Goal: Task Accomplishment & Management: Complete application form

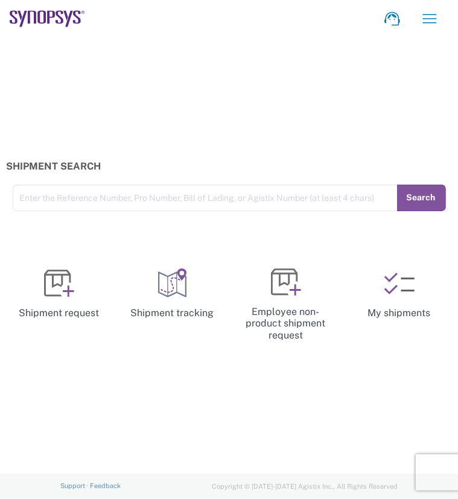
click at [193, 407] on div "Shipment Search Enter the Reference Number, Pro Number, Bill of Lading, or Agis…" at bounding box center [229, 255] width 458 height 436
click at [179, 438] on div "Shipment Search Enter the Reference Number, Pro Number, Bill of Lading, or Agis…" at bounding box center [229, 255] width 458 height 436
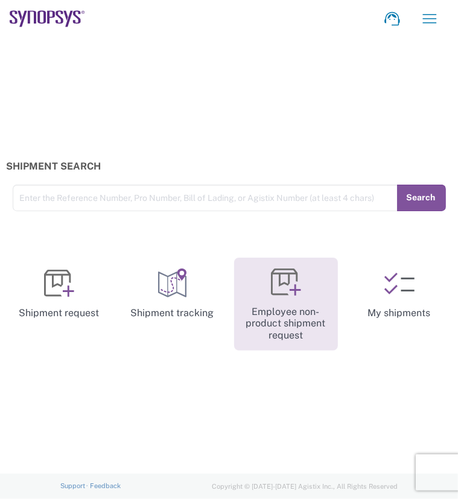
click at [277, 324] on link "Employee non-product shipment request" at bounding box center [286, 304] width 104 height 93
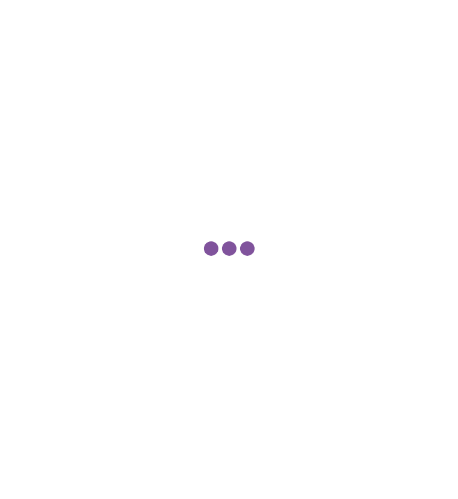
type input "Department"
type input "US01, SDG, M, HAPSOp 460695"
type input "[GEOGRAPHIC_DATA]"
type input "[US_STATE]"
type input "[GEOGRAPHIC_DATA]"
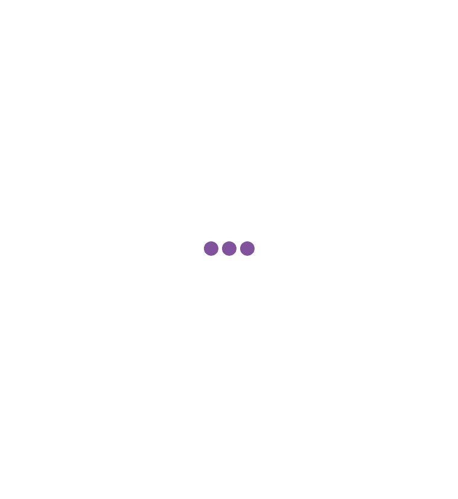
type input "Delivered at Place"
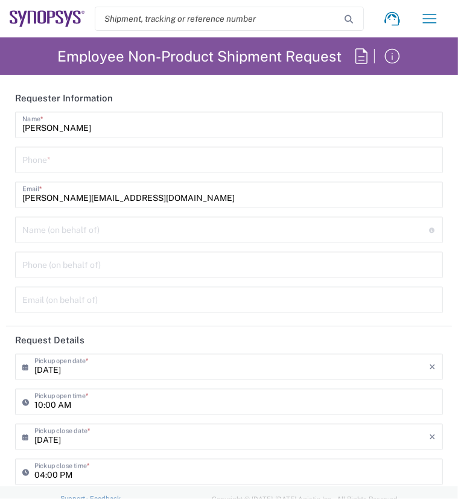
type input "Headquarters USSV"
click at [359, 369] on input "[DATE]" at bounding box center [231, 365] width 394 height 21
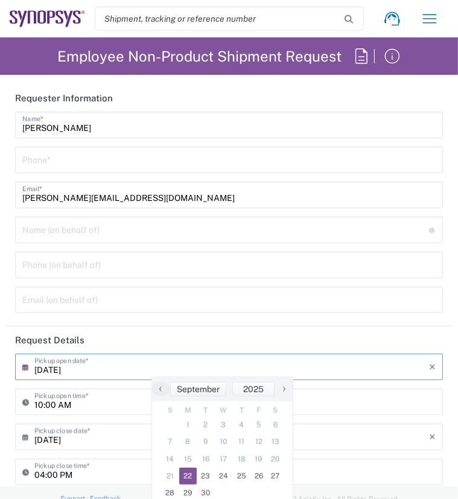
click at [275, 459] on span "20" at bounding box center [275, 459] width 17 height 17
click at [221, 474] on span "24" at bounding box center [224, 475] width 18 height 17
type input "[DATE]"
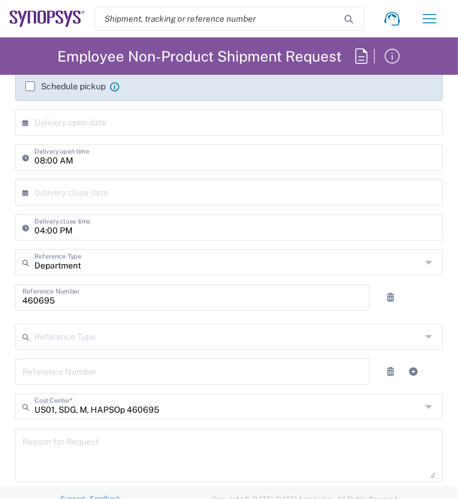
scroll to position [482, 0]
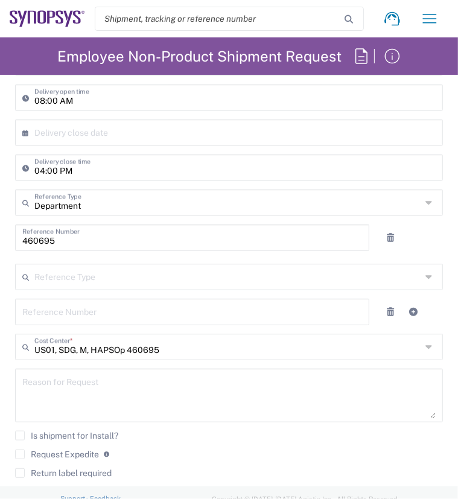
click at [111, 389] on textarea at bounding box center [228, 395] width 413 height 46
click at [60, 388] on textarea at bounding box center [228, 395] width 413 height 46
drag, startPoint x: 156, startPoint y: 412, endPoint x: 138, endPoint y: 413, distance: 18.7
click at [153, 413] on textarea at bounding box center [228, 395] width 413 height 46
paste textarea "Per Oct Build Plan"
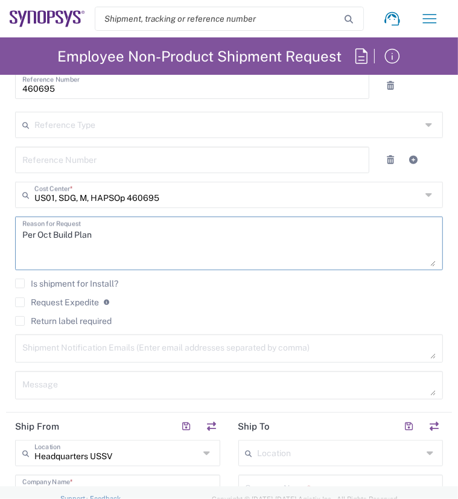
scroll to position [663, 0]
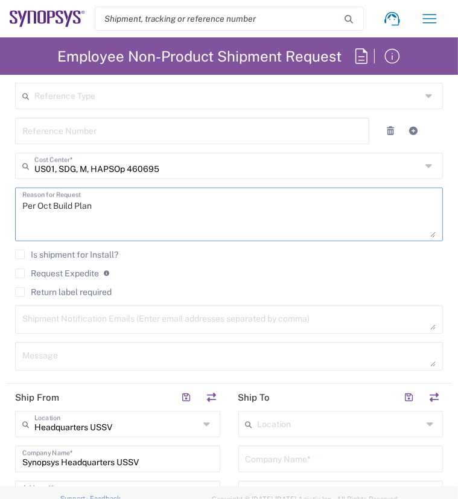
type textarea "Per Oct Build Plan"
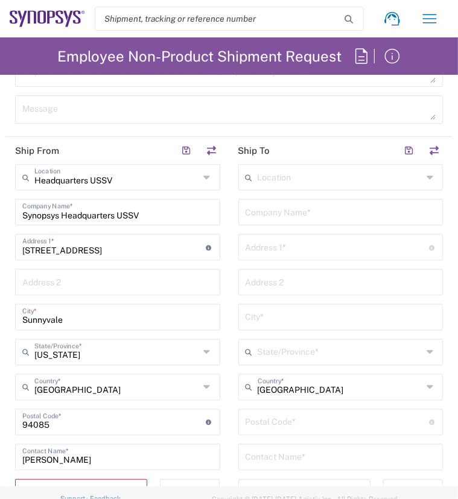
scroll to position [905, 0]
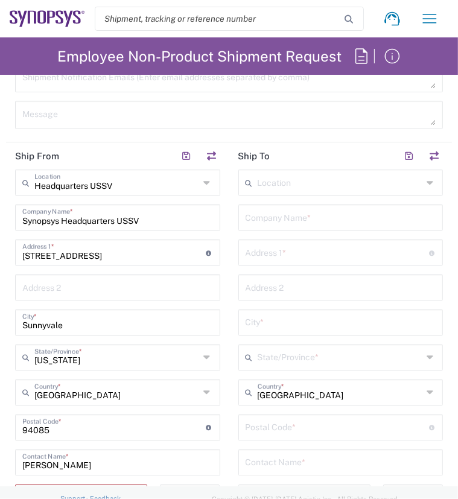
click at [203, 183] on icon at bounding box center [207, 182] width 9 height 19
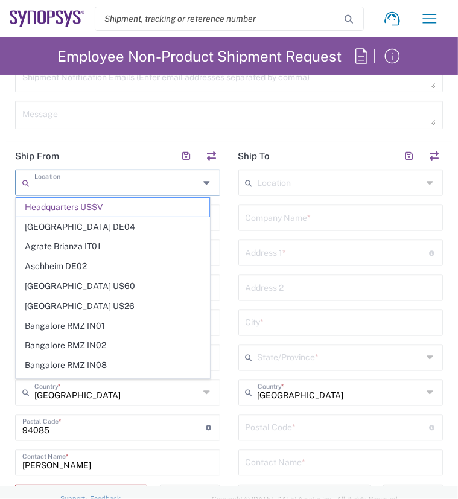
type input "Headquarters USSV"
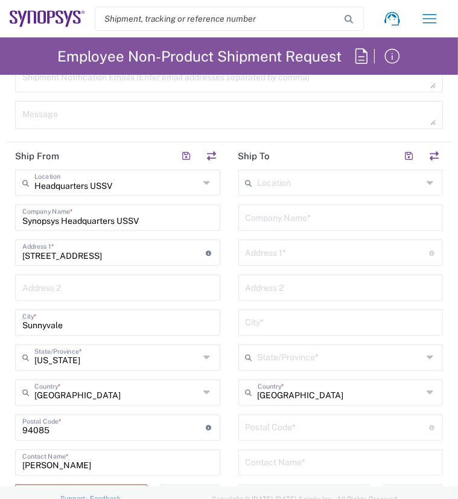
click at [193, 181] on div "Headquarters USSV Location" at bounding box center [117, 182] width 205 height 27
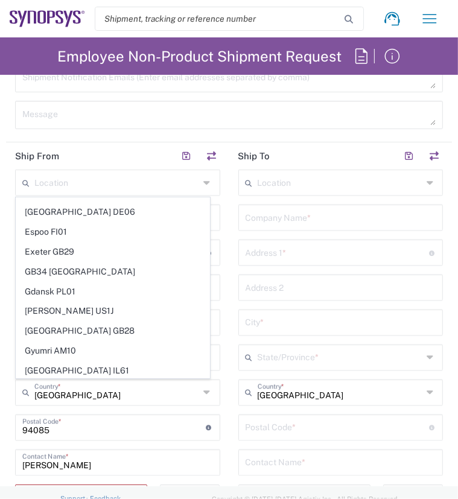
click at [107, 134] on div "Message" at bounding box center [229, 119] width 440 height 37
type input "Headquarters USSV"
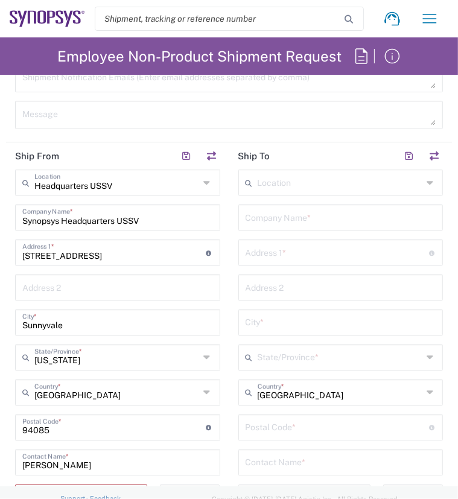
click at [192, 221] on input "Synopsys Headquarters USSV" at bounding box center [117, 216] width 191 height 21
click at [0, 214] on html "Shipment request Shipment tracking Employee non-product shipment request My shi…" at bounding box center [229, 249] width 458 height 499
type input "A"
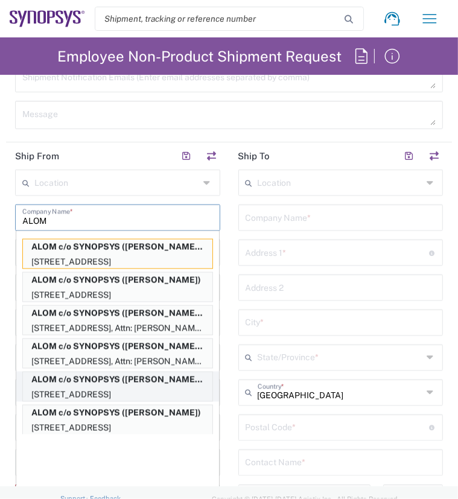
click at [95, 384] on p "ALOM c/o SYNOPSYS ([PERSON_NAME]), [EMAIL_ADDRESS][DOMAIN_NAME]" at bounding box center [117, 379] width 189 height 15
type input "ALOM c/o SYNOPSYS"
type input "[STREET_ADDRESS]"
type input "Fremont"
type input "94539"
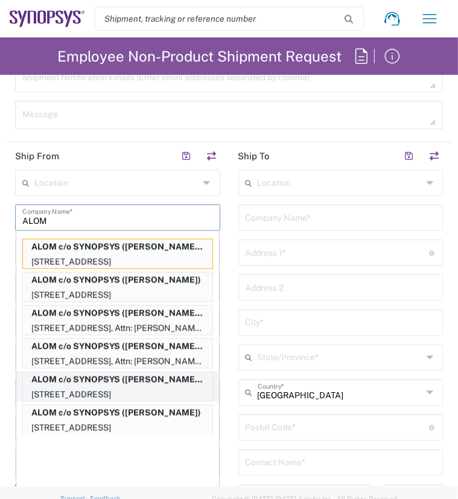
type input "[PERSON_NAME]"
type input "4086498039"
type input "[EMAIL_ADDRESS][DOMAIN_NAME]"
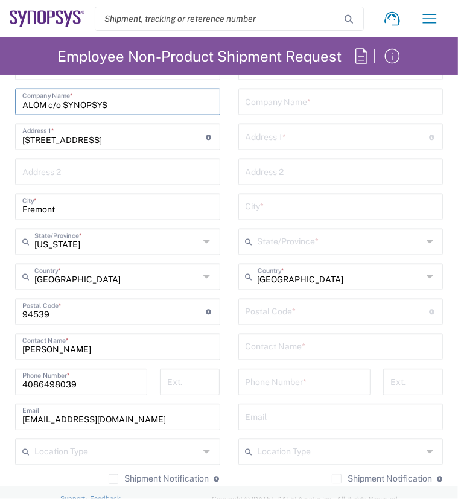
scroll to position [1086, 0]
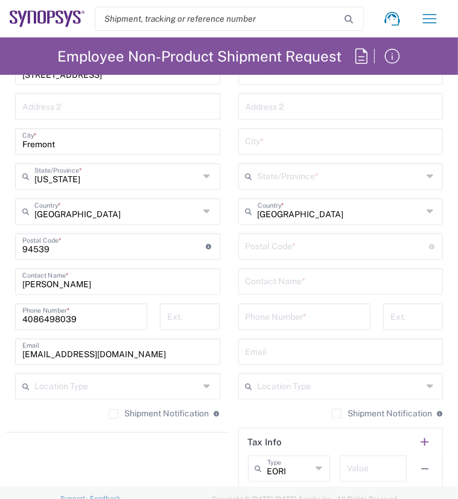
click at [109, 412] on label "Shipment Notification" at bounding box center [159, 414] width 100 height 10
click at [113, 414] on input "Shipment Notification" at bounding box center [113, 414] width 0 height 0
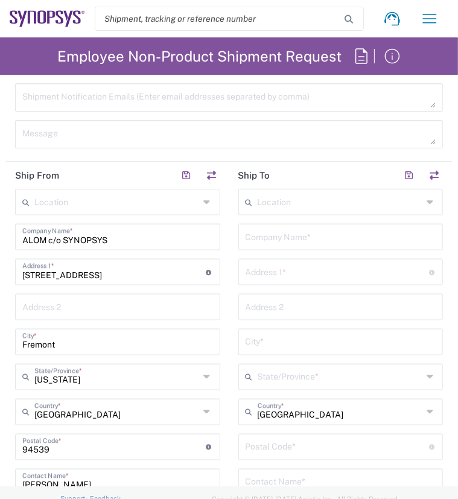
scroll to position [844, 0]
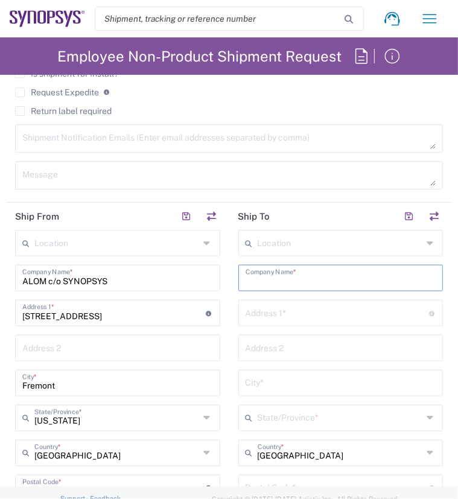
click at [284, 280] on input "text" at bounding box center [340, 277] width 191 height 21
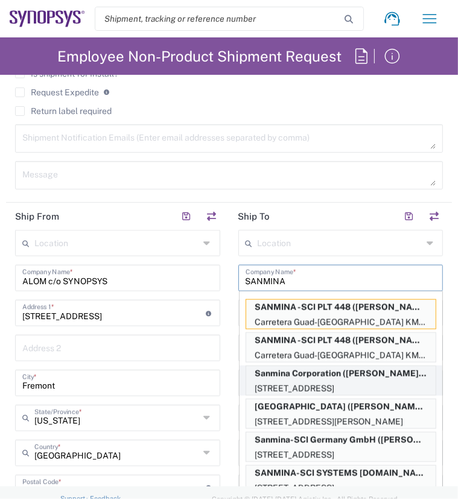
scroll to position [4, 0]
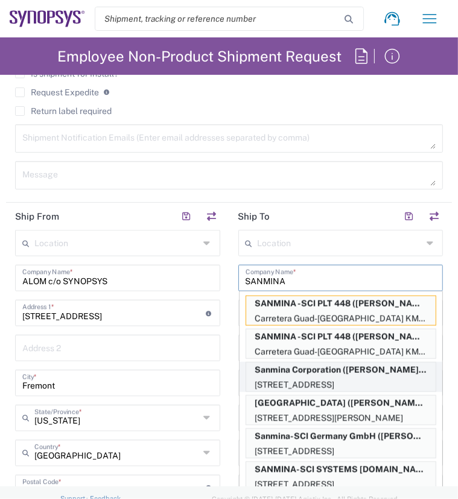
click at [307, 378] on p "[STREET_ADDRESS]" at bounding box center [340, 385] width 189 height 15
type input "Sanmina Corporation"
type input "60 E. Plumeria"
type input "san [PERSON_NAME]"
type input "[US_STATE]"
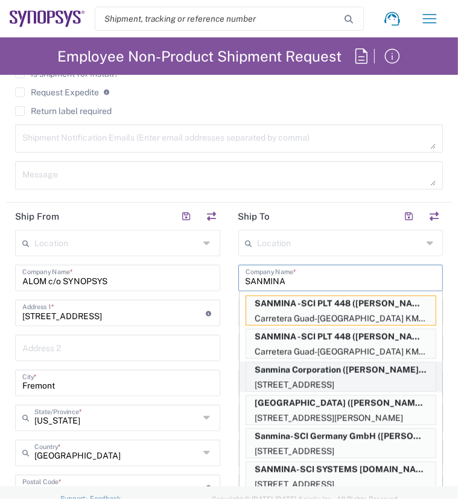
type input "95134"
type input "[PERSON_NAME]"
type input "9169908841"
type input "[PERSON_NAME][EMAIL_ADDRESS][DOMAIN_NAME]"
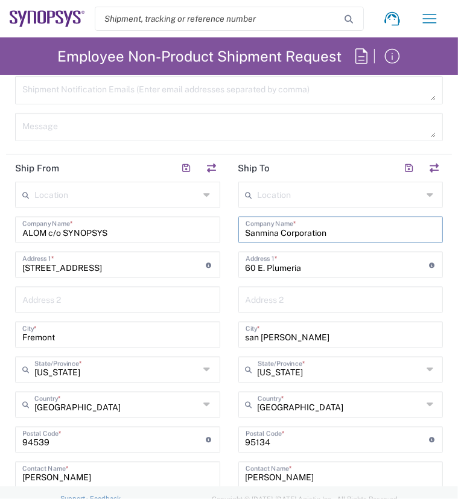
scroll to position [965, 0]
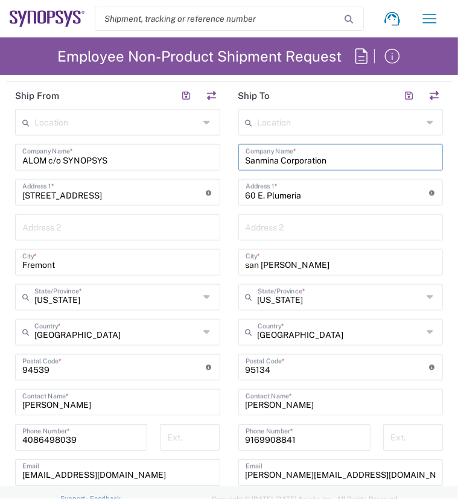
drag, startPoint x: 288, startPoint y: 265, endPoint x: 179, endPoint y: 264, distance: 109.2
click at [179, 264] on div "Ship From Location [GEOGRAPHIC_DATA] DE04 Agrate Brianza IT01 [GEOGRAPHIC_DATA]…" at bounding box center [229, 351] width 446 height 539
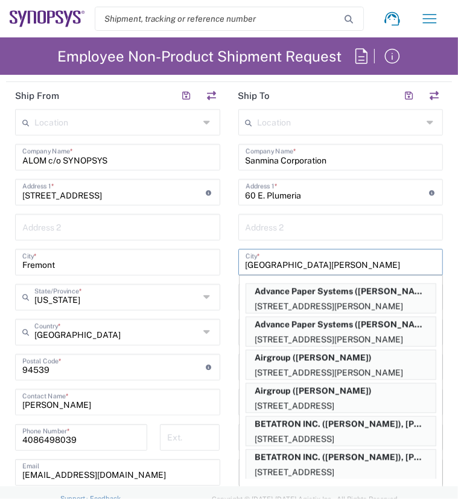
type input "[GEOGRAPHIC_DATA][PERSON_NAME]"
click at [229, 209] on main "Location [GEOGRAPHIC_DATA] DE04 Agrate Brianza IT01 [GEOGRAPHIC_DATA] DE02 [GEO…" at bounding box center [340, 362] width 223 height 507
click at [403, 238] on div "Address 2" at bounding box center [340, 227] width 205 height 27
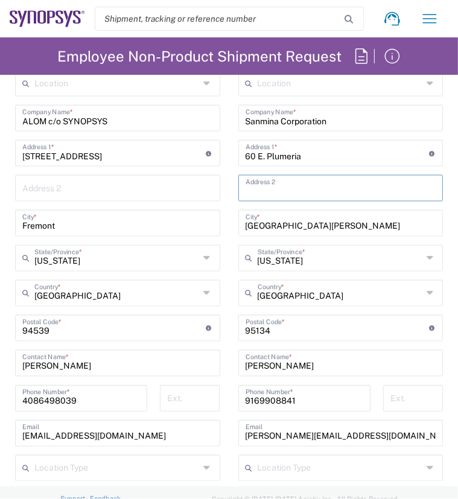
scroll to position [1025, 0]
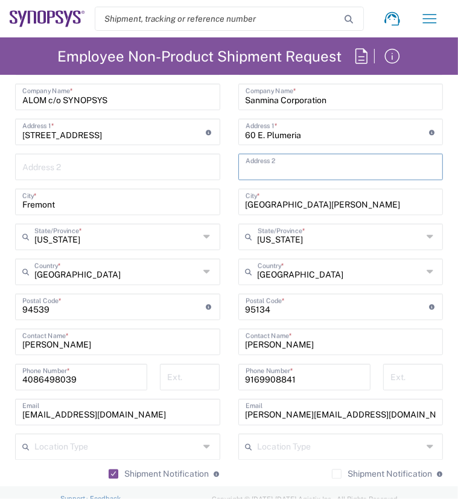
drag, startPoint x: 288, startPoint y: 337, endPoint x: 194, endPoint y: 345, distance: 94.4
click at [194, 345] on div "Ship From Location [GEOGRAPHIC_DATA] DE04 Agrate Brianza IT01 [GEOGRAPHIC_DATA]…" at bounding box center [229, 291] width 446 height 539
click at [295, 353] on div "[PERSON_NAME] Contact Name *" at bounding box center [340, 342] width 205 height 27
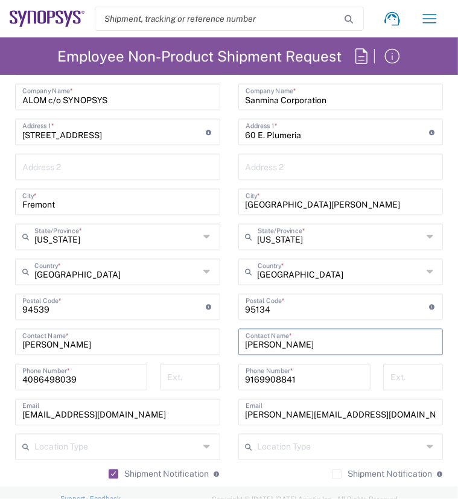
paste input "[PERSON_NAME]"
type input "[PERSON_NAME]"
click at [282, 345] on input "[PERSON_NAME]" at bounding box center [340, 341] width 191 height 21
drag, startPoint x: 293, startPoint y: 378, endPoint x: 204, endPoint y: 382, distance: 88.2
click at [204, 382] on div "Ship From Location [GEOGRAPHIC_DATA] DE04 Agrate Brianza IT01 [GEOGRAPHIC_DATA]…" at bounding box center [229, 291] width 446 height 539
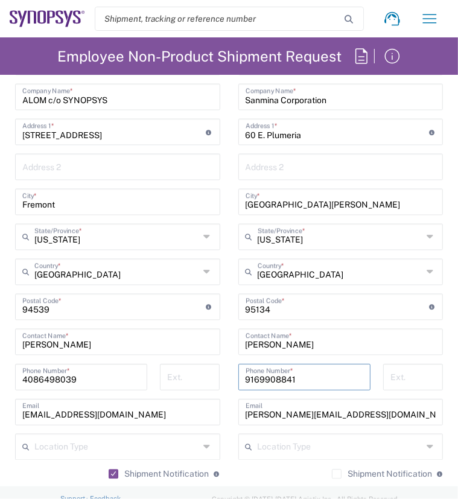
paste input "[PHONE_NUMBER]"
type input "[PHONE_NUMBER]"
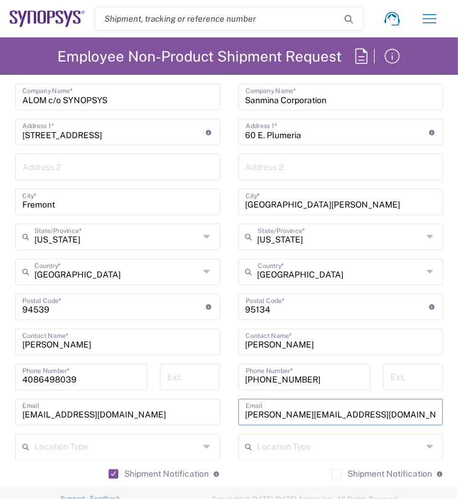
drag, startPoint x: 352, startPoint y: 419, endPoint x: 197, endPoint y: 410, distance: 155.2
click at [197, 410] on div "Ship From Location [GEOGRAPHIC_DATA] DE04 Agrate Brianza IT01 [GEOGRAPHIC_DATA]…" at bounding box center [229, 291] width 446 height 539
paste input "van.dang@sanmina"
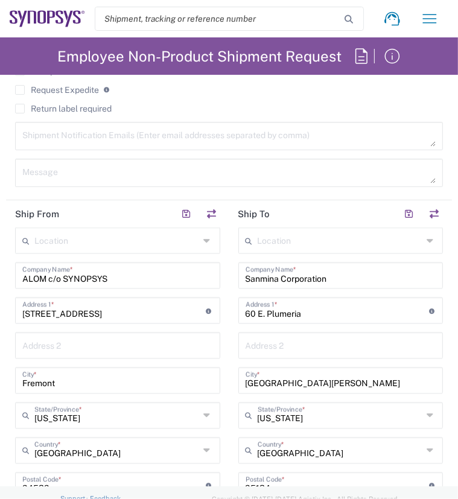
scroll to position [844, 0]
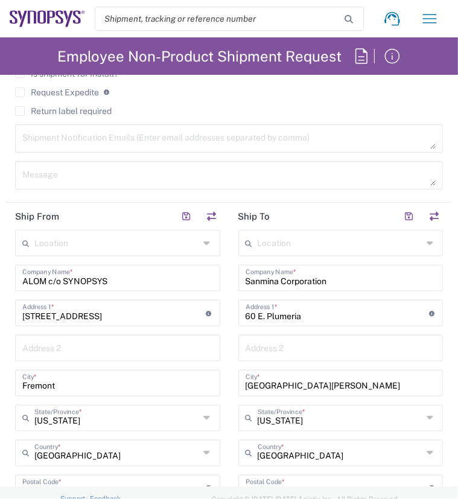
type input "[EMAIL_ADDRESS][DOMAIN_NAME]"
click at [310, 311] on input "60 E. Plumeria" at bounding box center [336, 312] width 183 height 21
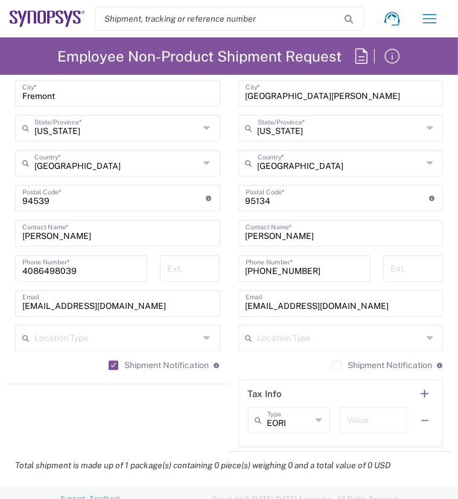
scroll to position [1206, 0]
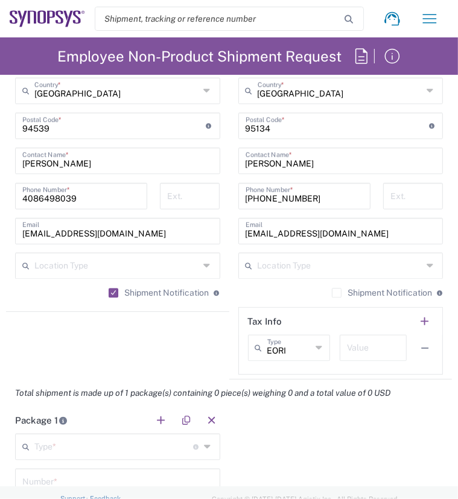
type input "[STREET_ADDRESS]"
click at [332, 288] on label "Shipment Notification" at bounding box center [382, 293] width 100 height 10
click at [337, 293] on input "Shipment Notification" at bounding box center [337, 293] width 0 height 0
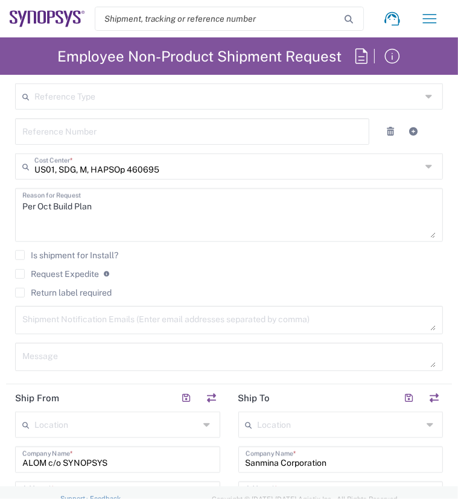
scroll to position [663, 0]
click at [75, 321] on textarea at bounding box center [228, 319] width 413 height 21
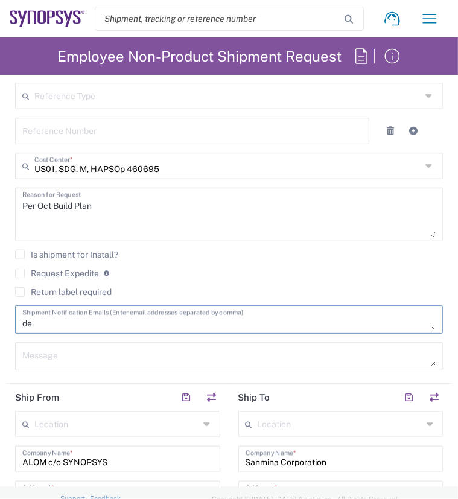
type textarea "d"
click at [33, 325] on textarea at bounding box center [228, 319] width 413 height 21
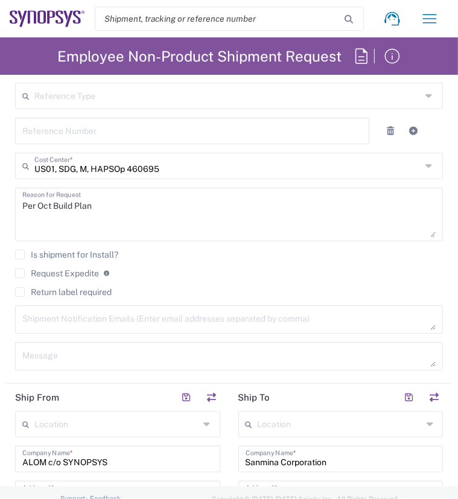
click at [65, 320] on textarea at bounding box center [228, 319] width 413 height 21
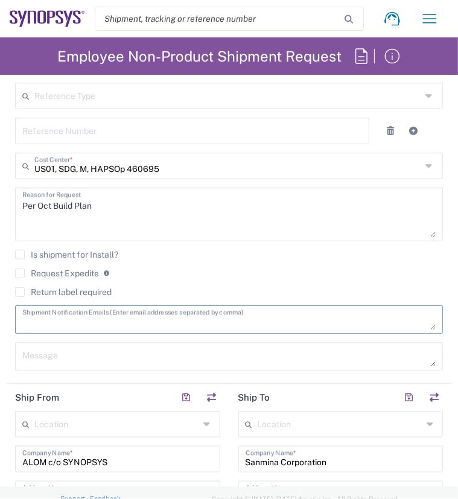
paste textarea "[EMAIL_ADDRESS][DOMAIN_NAME]"
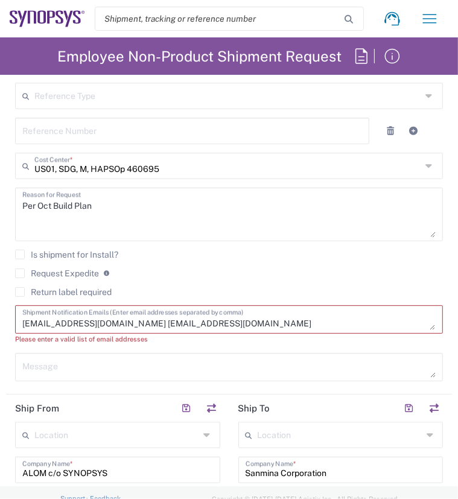
click at [275, 324] on textarea "[EMAIL_ADDRESS][DOMAIN_NAME] [EMAIL_ADDRESS][DOMAIN_NAME]" at bounding box center [228, 319] width 413 height 21
click at [206, 289] on agx-checkbox-control "Return label required" at bounding box center [229, 292] width 428 height 10
click at [112, 324] on textarea "[EMAIL_ADDRESS][DOMAIN_NAME] [EMAIL_ADDRESS][DOMAIN_NAME]" at bounding box center [228, 319] width 413 height 21
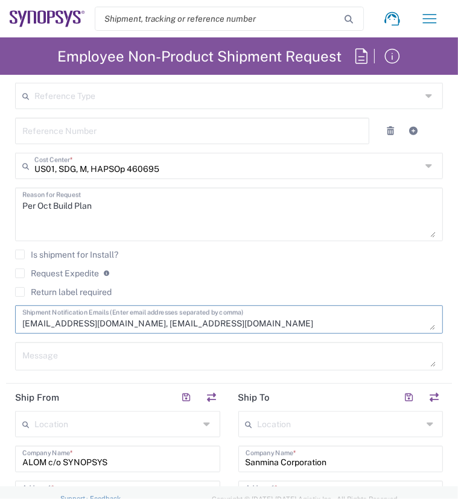
click at [256, 325] on textarea "[EMAIL_ADDRESS][DOMAIN_NAME], [EMAIL_ADDRESS][DOMAIN_NAME]" at bounding box center [228, 319] width 413 height 21
type textarea "[EMAIL_ADDRESS][DOMAIN_NAME], [EMAIL_ADDRESS][DOMAIN_NAME]"
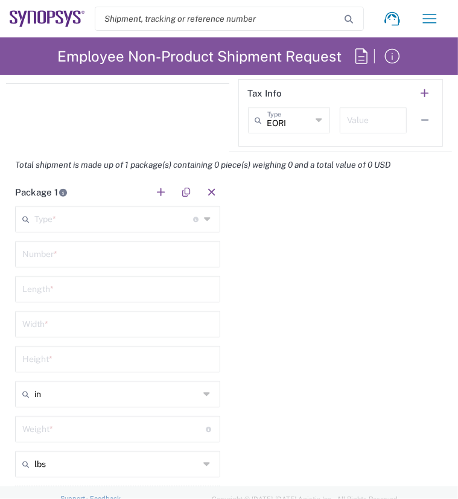
scroll to position [1447, 0]
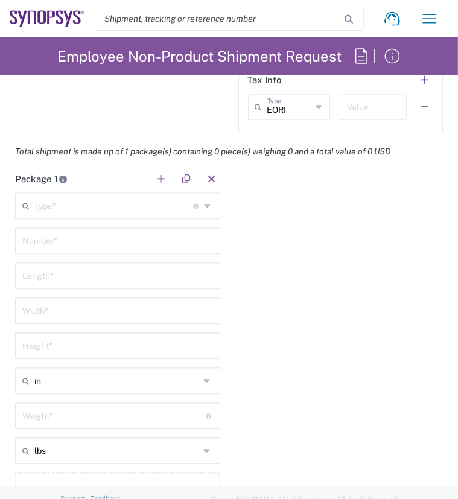
click at [193, 202] on div "Type * Material used to package goods" at bounding box center [117, 205] width 205 height 27
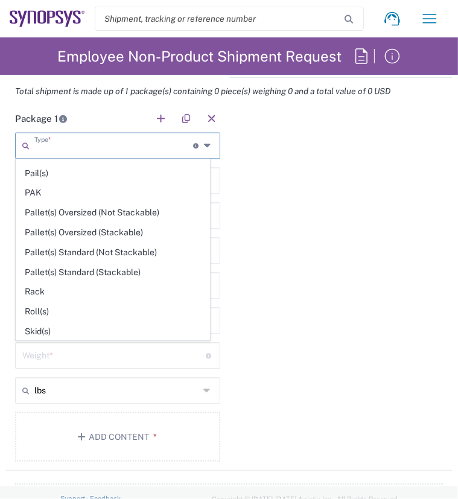
scroll to position [562, 0]
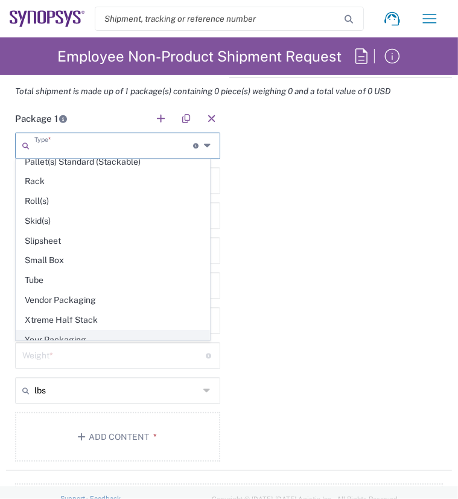
click at [55, 332] on span "Your Packaging" at bounding box center [112, 340] width 193 height 19
type input "Your Packaging"
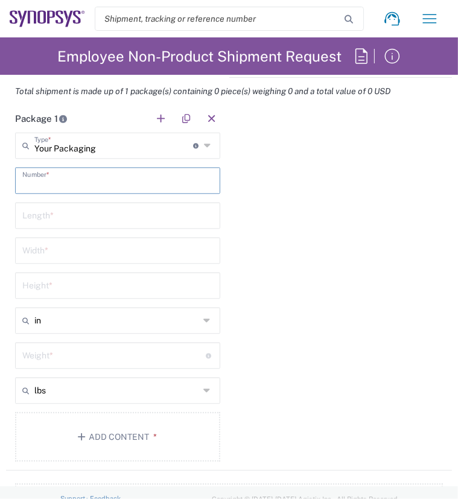
click at [57, 185] on input "text" at bounding box center [117, 179] width 191 height 21
click at [34, 183] on input "text" at bounding box center [117, 179] width 191 height 21
type input "1"
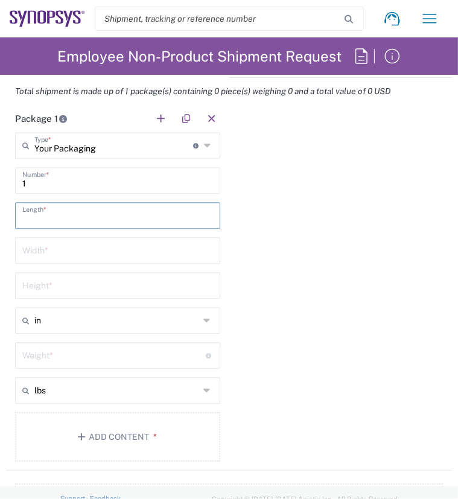
click at [46, 218] on input "number" at bounding box center [117, 214] width 191 height 21
click at [37, 183] on input "1" at bounding box center [117, 179] width 191 height 21
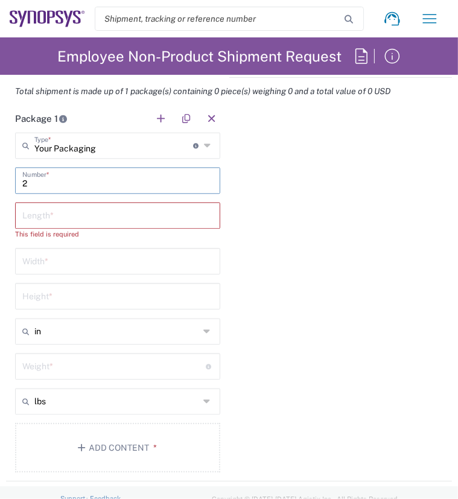
type input "2"
click at [58, 217] on input "number" at bounding box center [117, 214] width 191 height 21
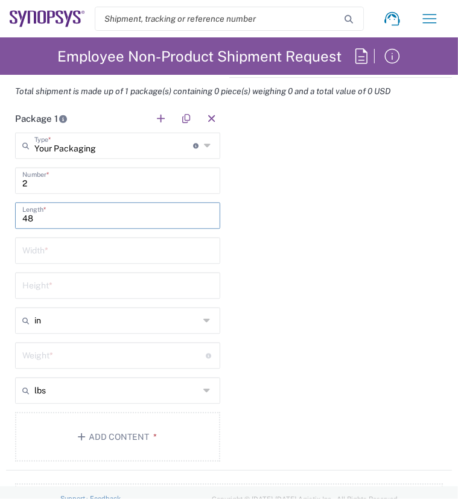
type input "48"
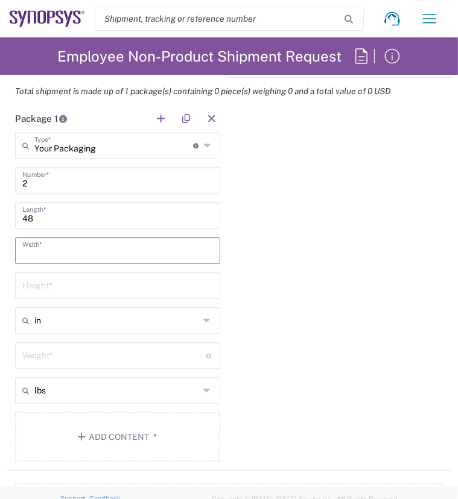
click at [63, 246] on input "number" at bounding box center [117, 249] width 191 height 21
type input "48"
click at [75, 287] on input "number" at bounding box center [117, 284] width 191 height 21
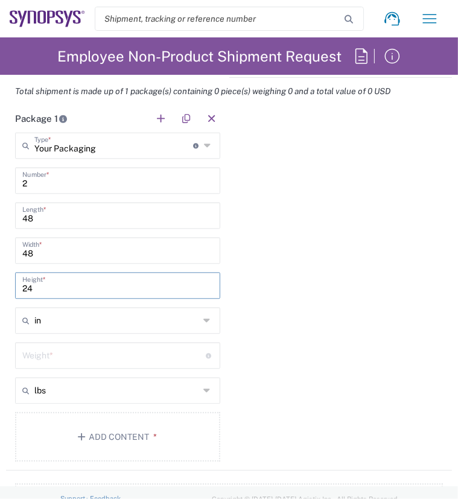
type input "24"
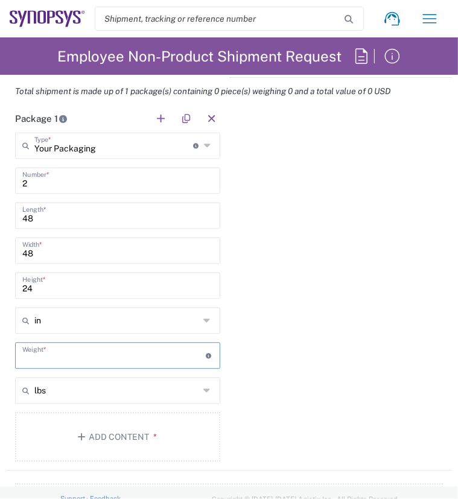
click at [64, 355] on input "number" at bounding box center [113, 354] width 183 height 21
type input "50"
click at [259, 376] on div "Package 1 Your Packaging Type * Material used to package goods Bale(s) Basket(s…" at bounding box center [229, 287] width 446 height 365
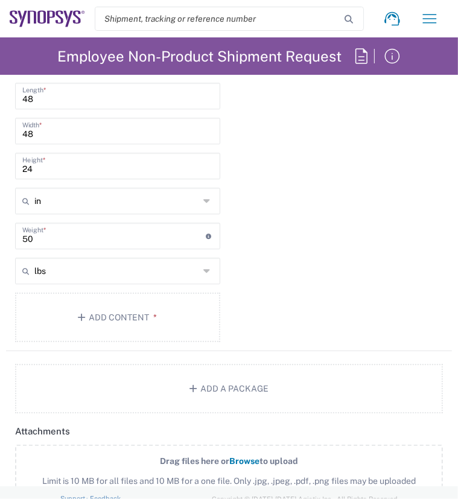
scroll to position [1628, 0]
click at [101, 315] on button "Add Content *" at bounding box center [117, 315] width 205 height 49
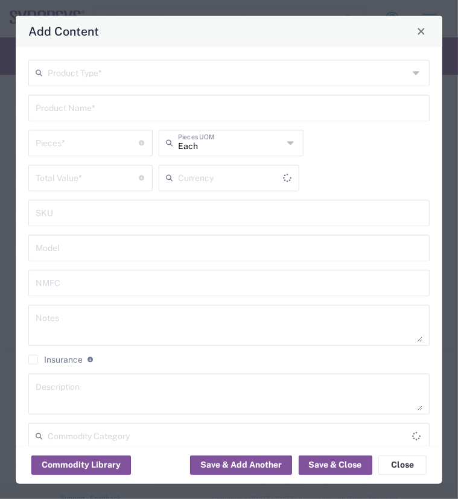
type input "US Dollar"
click at [341, 65] on input "text" at bounding box center [228, 72] width 361 height 21
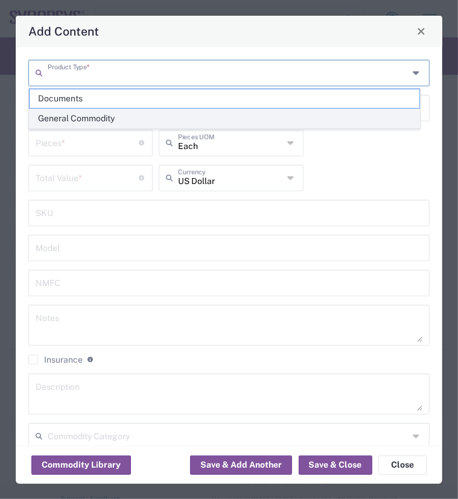
click at [87, 116] on span "General Commodity" at bounding box center [225, 118] width 390 height 19
type input "General Commodity"
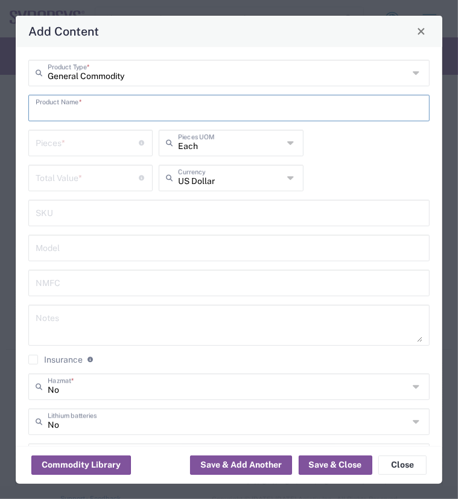
click at [136, 103] on input "text" at bounding box center [229, 106] width 387 height 21
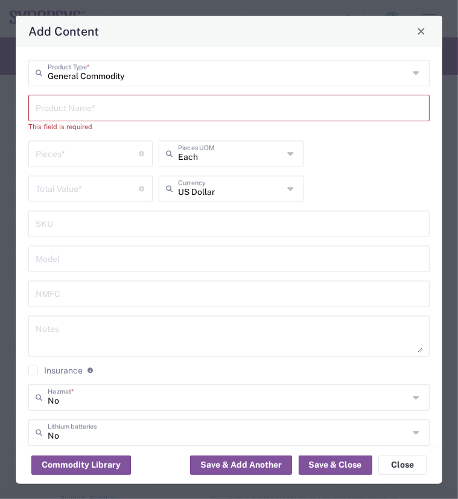
click at [135, 110] on input "text" at bounding box center [229, 106] width 387 height 21
paste input "SH100004795"
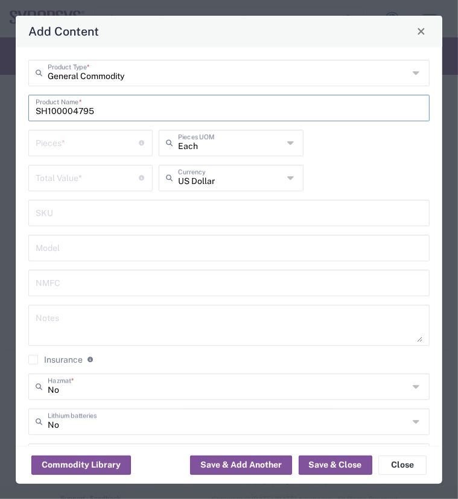
type input "SH100004795"
click at [116, 148] on input "number" at bounding box center [87, 141] width 103 height 21
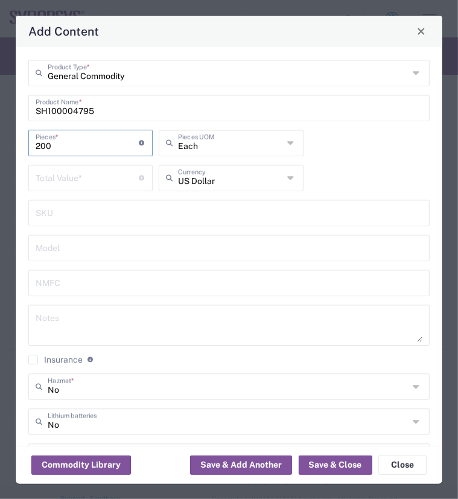
type input "200"
click at [106, 170] on input "number" at bounding box center [87, 176] width 103 height 21
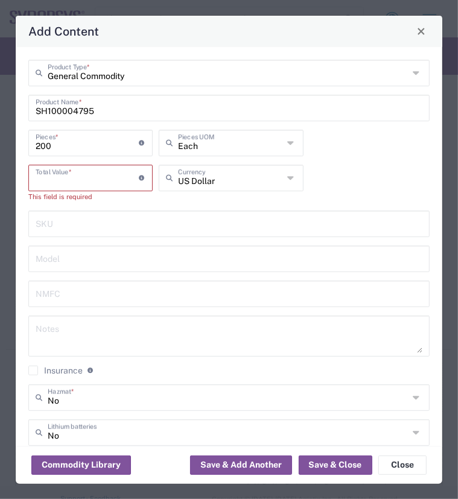
paste input "1086.30"
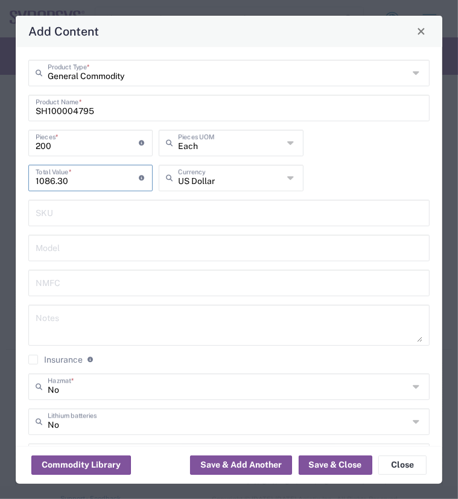
type input "1086.30"
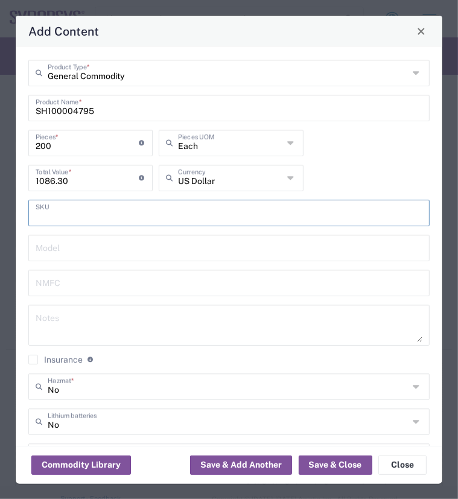
click at [71, 219] on input "text" at bounding box center [229, 211] width 387 height 21
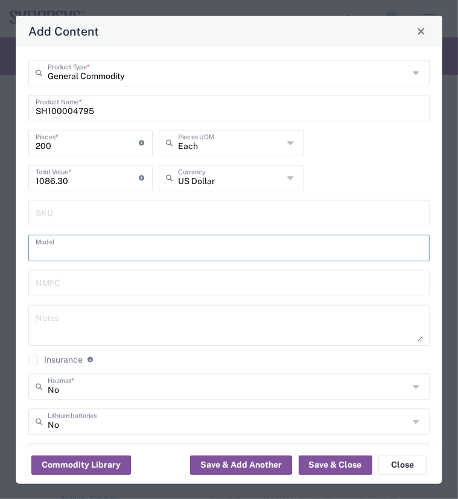
click at [68, 253] on input "text" at bounding box center [229, 246] width 387 height 21
click at [58, 286] on input "text" at bounding box center [229, 281] width 387 height 21
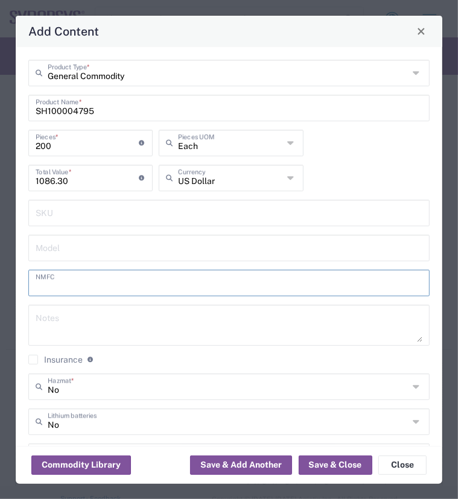
click at [67, 318] on textarea at bounding box center [229, 325] width 387 height 34
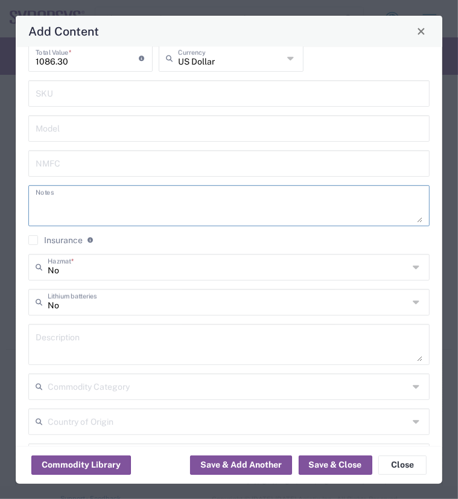
scroll to position [121, 0]
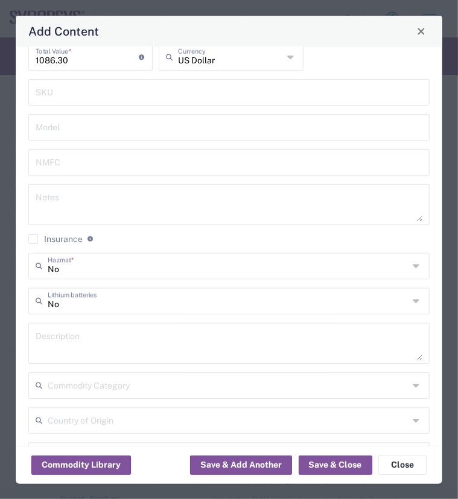
click at [67, 340] on textarea at bounding box center [229, 343] width 387 height 34
drag, startPoint x: 71, startPoint y: 61, endPoint x: 7, endPoint y: 63, distance: 63.4
click at [7, 63] on div "Add Content General Commodity Product Type * SH100004795 Product Name * 200 Pie…" at bounding box center [229, 249] width 458 height 499
click at [95, 335] on textarea at bounding box center [229, 343] width 387 height 34
paste textarea "Versal Premium XCVM1402 VFVC1596"
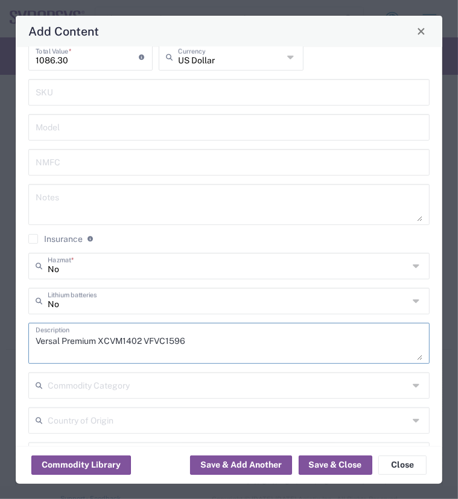
type textarea "Versal Premium XCVM1402 VFVC1596"
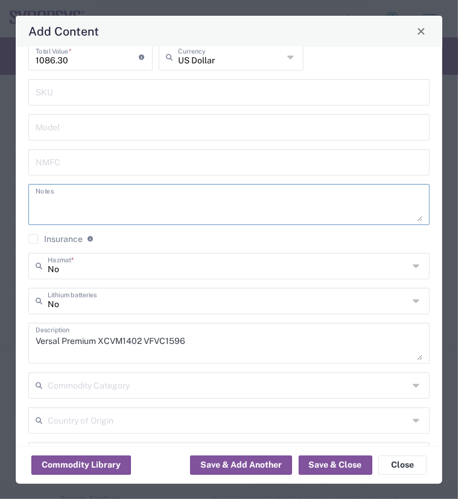
click at [74, 207] on textarea at bounding box center [229, 205] width 387 height 34
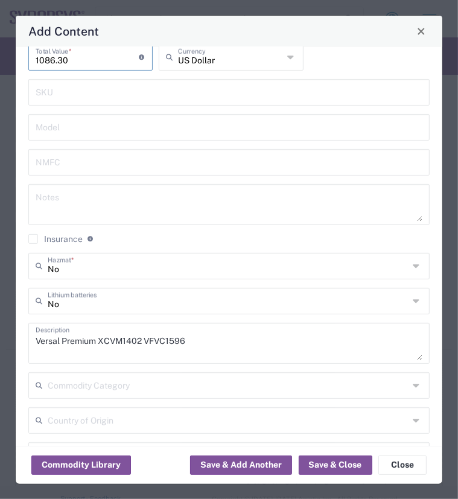
drag, startPoint x: 75, startPoint y: 58, endPoint x: -7, endPoint y: 60, distance: 81.4
click at [0, 60] on html "Shipment request Shipment tracking Employee non-product shipment request My shi…" at bounding box center [229, 249] width 458 height 499
click at [58, 210] on textarea at bounding box center [229, 205] width 387 height 34
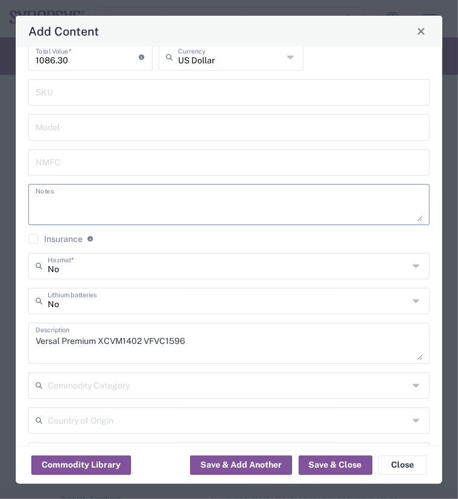
paste textarea "1086.30"
click at [37, 202] on textarea "1086.30x200" at bounding box center [229, 205] width 387 height 34
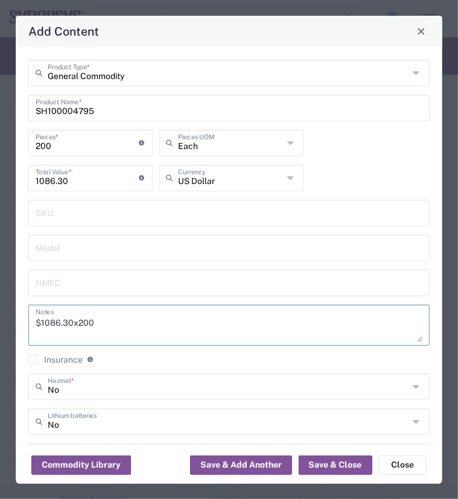
type textarea "$1086.30x200"
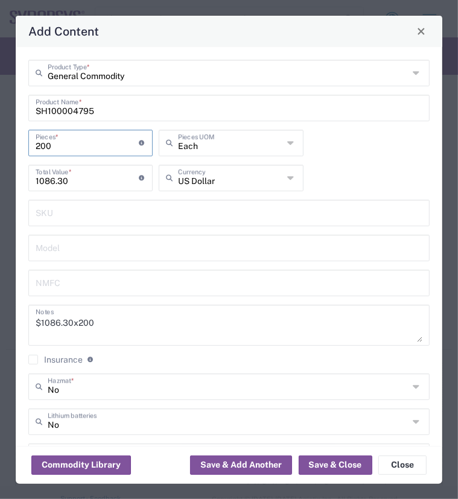
drag, startPoint x: 43, startPoint y: 147, endPoint x: 17, endPoint y: 147, distance: 25.9
click at [17, 147] on div "General Commodity Product Type * SH100004795 Product Name * 200 Pieces * Number…" at bounding box center [229, 246] width 426 height 399
type input "1"
type input "5.43"
type input "1"
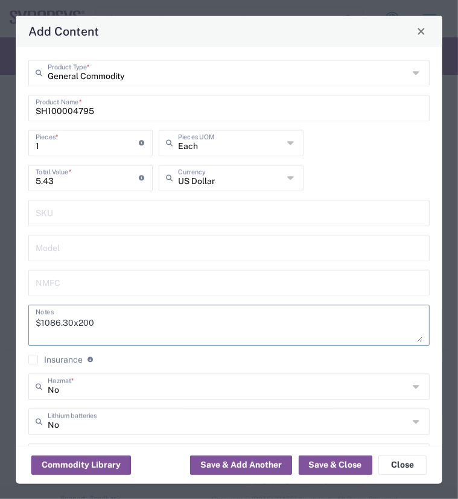
drag, startPoint x: 70, startPoint y: 320, endPoint x: 31, endPoint y: 321, distance: 39.2
click at [31, 321] on div "$1086.30x200 Notes" at bounding box center [228, 325] width 401 height 41
click at [52, 321] on textarea "$1086.30x200" at bounding box center [229, 325] width 387 height 34
drag, startPoint x: 72, startPoint y: 323, endPoint x: 41, endPoint y: 323, distance: 31.4
click at [41, 323] on textarea "$1086.30x200" at bounding box center [229, 325] width 387 height 34
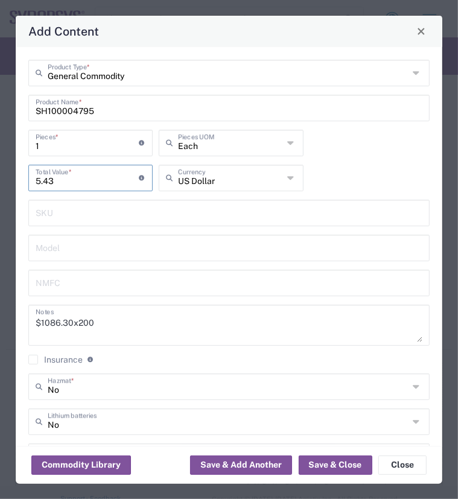
drag, startPoint x: 64, startPoint y: 186, endPoint x: 16, endPoint y: 188, distance: 48.3
click at [16, 188] on div "General Commodity Product Type * SH100004795 Product Name * 1 Pieces * Number o…" at bounding box center [229, 246] width 426 height 399
paste input "1086.30"
type input "1086.30"
click at [150, 330] on textarea "$1086.30x200" at bounding box center [229, 325] width 387 height 34
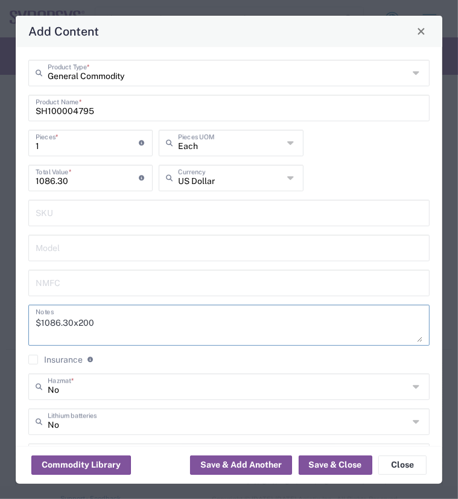
click at [0, 152] on html "Shipment request Shipment tracking Employee non-product shipment request My shi…" at bounding box center [229, 249] width 458 height 499
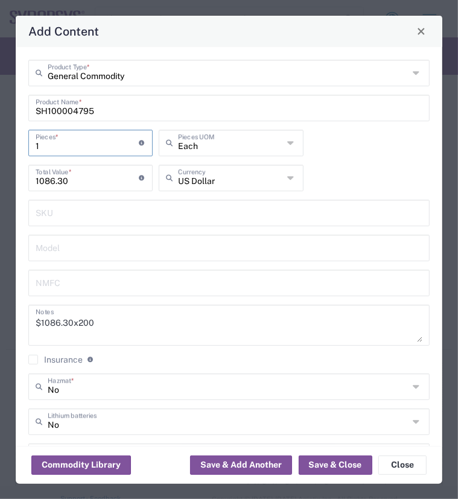
type input "2"
type input "2172.6"
type input "20"
type input "21726"
type input "200"
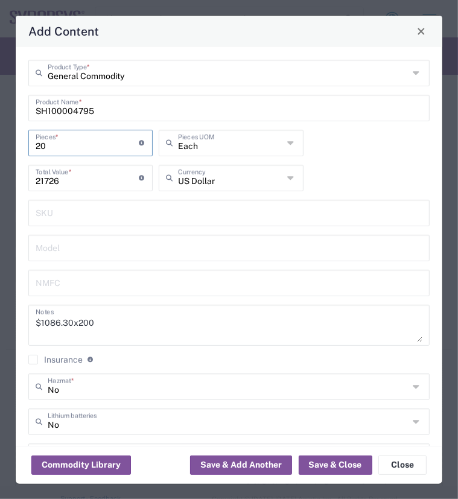
type input "217260"
type input "200"
click at [135, 310] on textarea "$1086.30x200" at bounding box center [229, 325] width 387 height 34
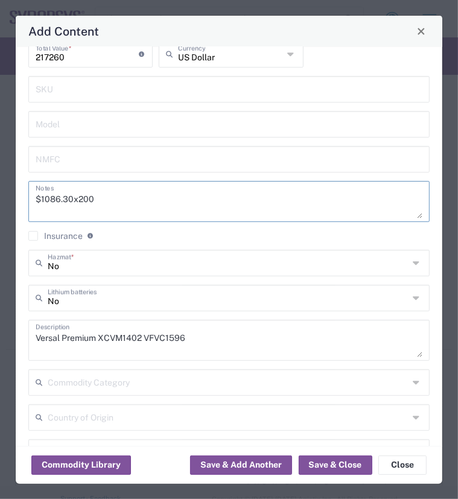
scroll to position [228, 0]
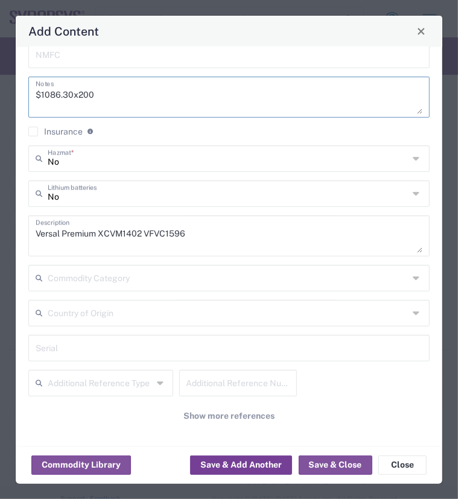
click at [253, 463] on button "Save & Add Another" at bounding box center [241, 464] width 102 height 19
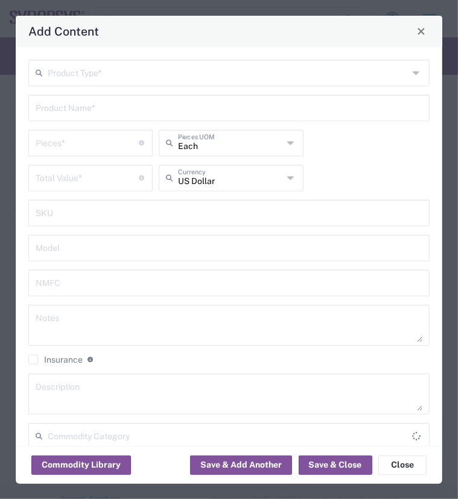
scroll to position [1655, 0]
click at [399, 72] on div "Product Type *" at bounding box center [228, 73] width 401 height 27
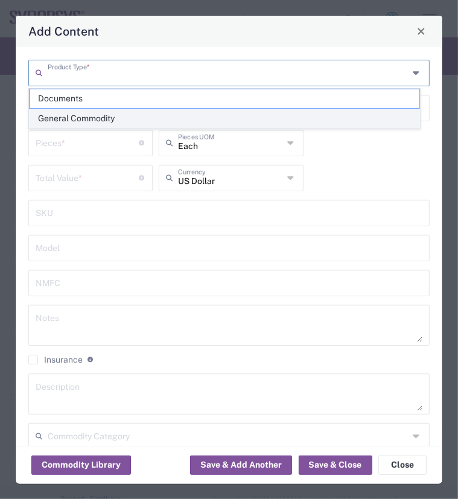
click at [91, 118] on span "General Commodity" at bounding box center [225, 118] width 390 height 19
type input "General Commodity"
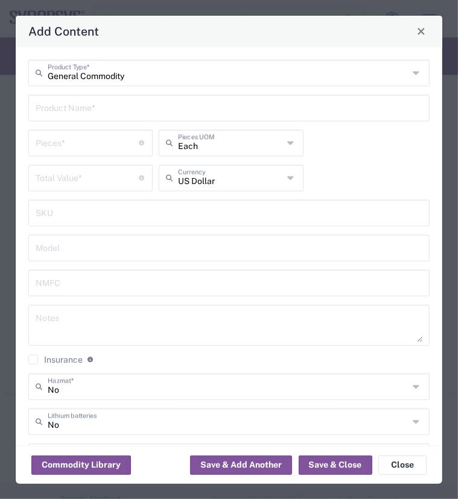
click at [52, 110] on input "text" at bounding box center [229, 106] width 387 height 21
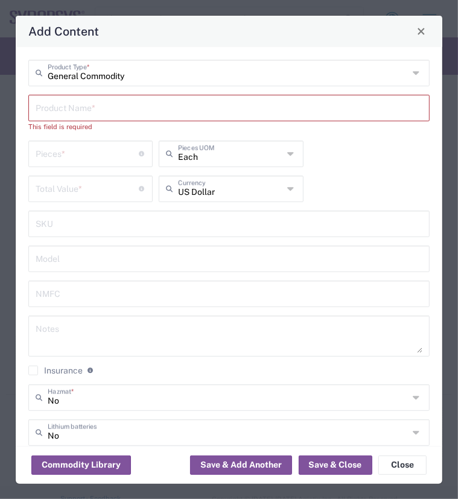
click at [104, 112] on input "text" at bounding box center [229, 106] width 387 height 21
paste input "SH100005369"
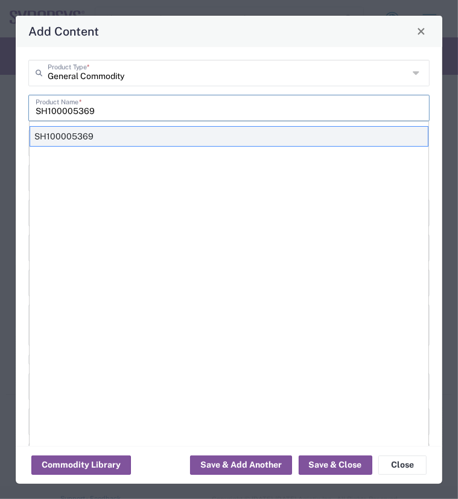
type input "SH100005369"
click at [54, 143] on div "SH100005369" at bounding box center [229, 136] width 399 height 21
type input "254599.2"
type textarea "27 x 9,429.60"
type textarea "Versal Premium XCVP1902 -2MSE VSVA6865,"
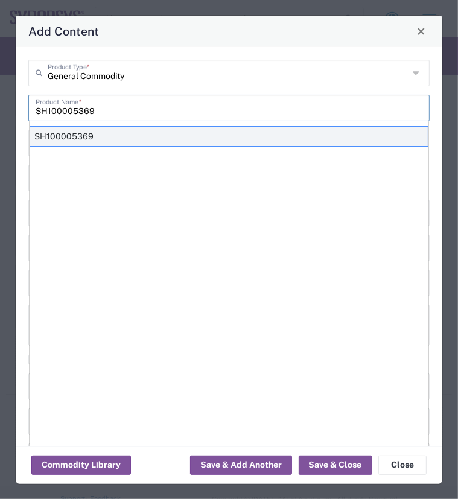
type input "[GEOGRAPHIC_DATA]"
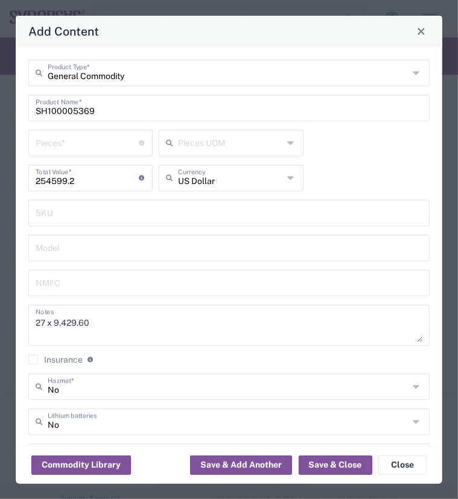
click at [74, 144] on input "number" at bounding box center [87, 141] width 103 height 21
type input "1"
click at [99, 215] on input "text" at bounding box center [229, 211] width 387 height 21
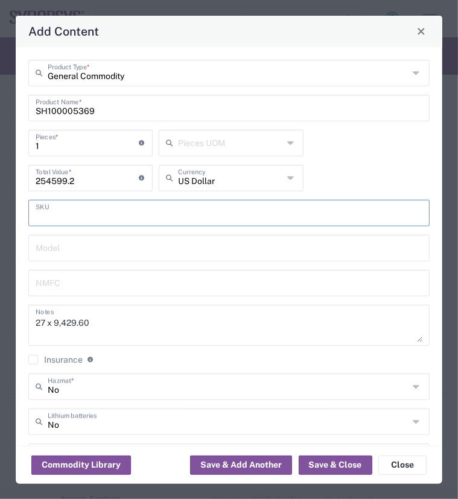
drag, startPoint x: 81, startPoint y: 180, endPoint x: 6, endPoint y: 178, distance: 74.8
click at [6, 178] on div "Add Content General Commodity Product Type * SH100005369 Product Name * 1 Piece…" at bounding box center [229, 249] width 458 height 499
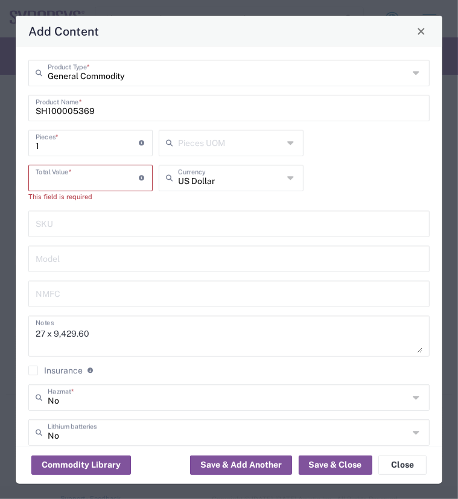
click at [43, 179] on input "number" at bounding box center [87, 176] width 103 height 21
paste input "9429.60"
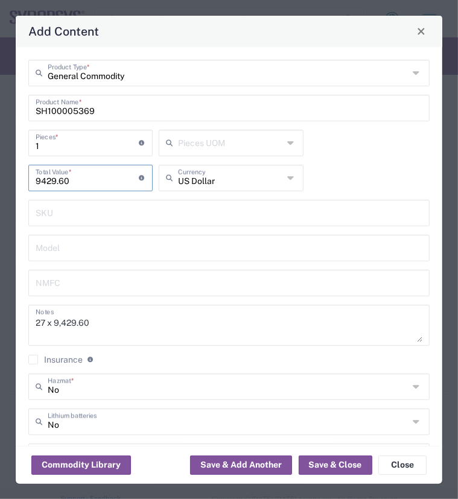
type input "9429.60"
click at [84, 283] on input "text" at bounding box center [229, 281] width 387 height 21
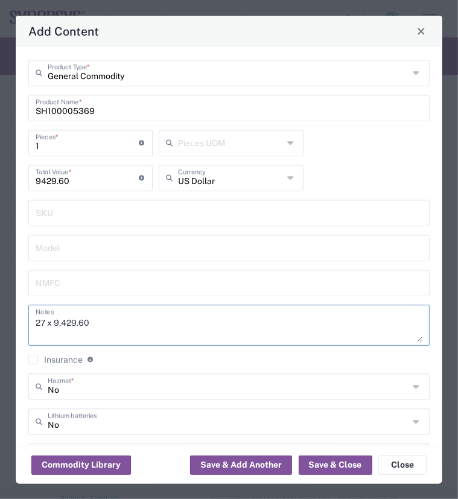
drag, startPoint x: 42, startPoint y: 318, endPoint x: -43, endPoint y: 321, distance: 85.7
click at [0, 321] on html "Shipment request Shipment tracking Employee non-product shipment request My shi…" at bounding box center [229, 249] width 458 height 499
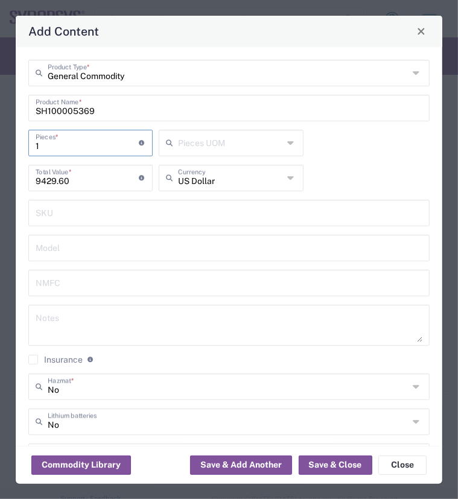
click at [49, 151] on input "1" at bounding box center [87, 141] width 103 height 21
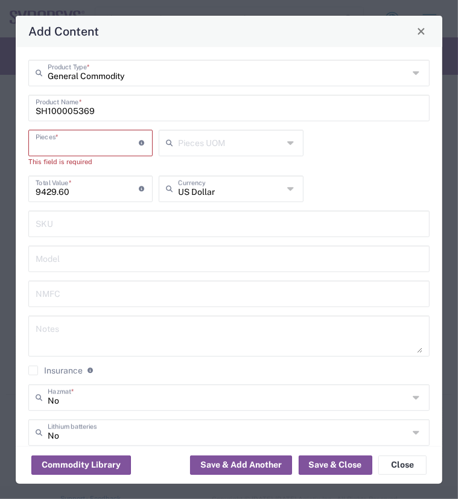
type input "2"
type input "18859.2"
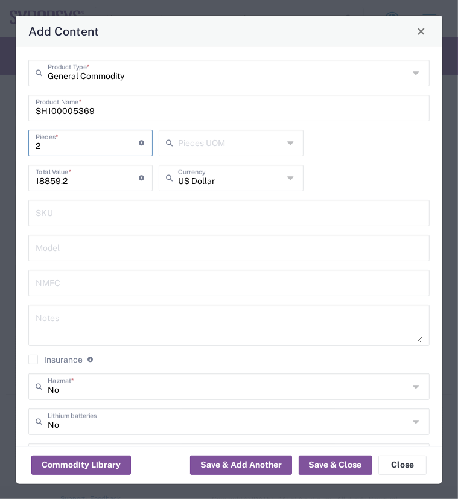
type input "25"
type input "235740"
type input "250"
type input "2357400"
type input "250"
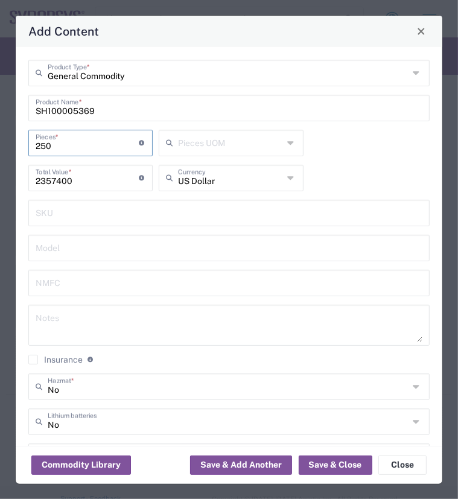
click at [97, 213] on input "text" at bounding box center [229, 211] width 387 height 21
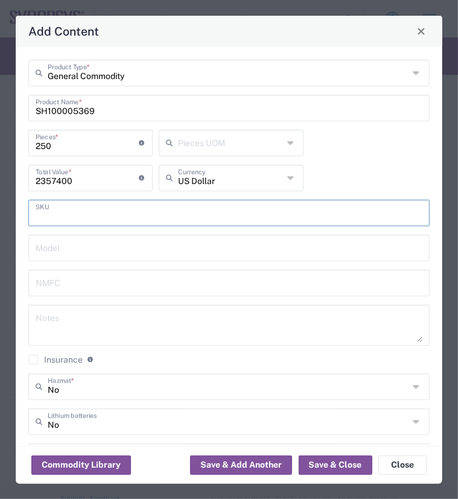
click at [70, 318] on textarea at bounding box center [229, 325] width 387 height 34
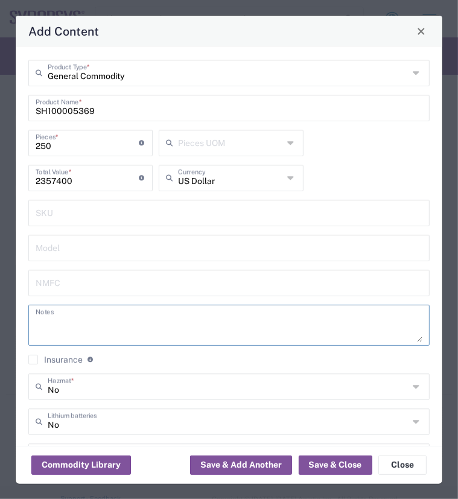
paste textarea "9,429.60"
click at [34, 321] on div "9,429.60x250 Notes" at bounding box center [228, 325] width 401 height 41
click at [36, 321] on textarea "9,429.60x250" at bounding box center [229, 325] width 387 height 34
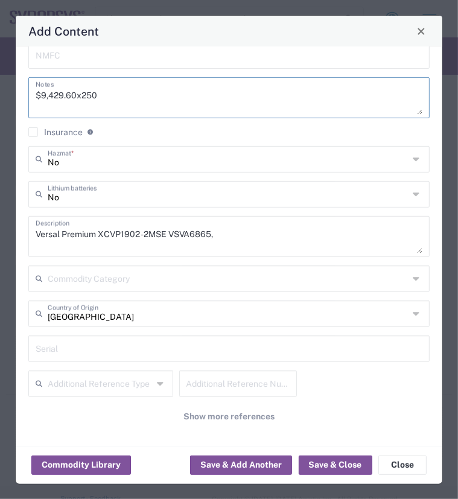
scroll to position [228, 0]
type textarea "$9,429.60x250"
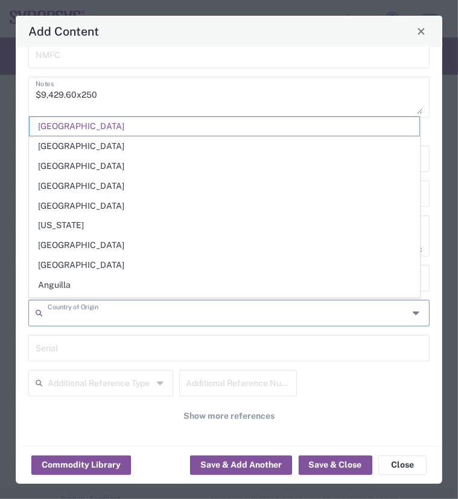
click at [116, 307] on input "text" at bounding box center [228, 312] width 361 height 21
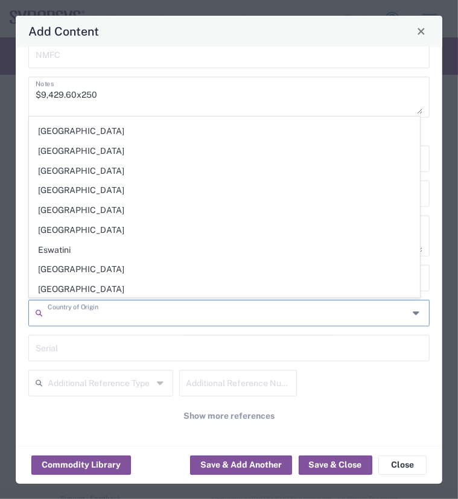
scroll to position [1327, 0]
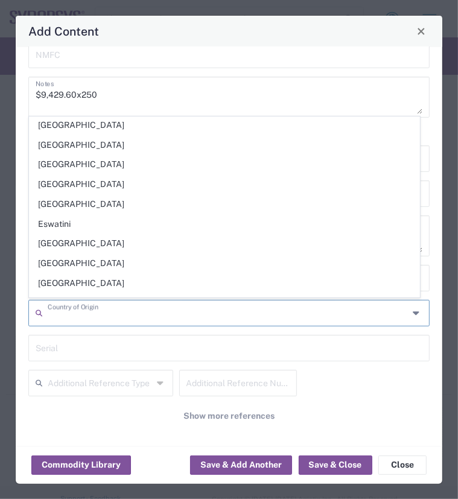
click at [96, 309] on input "text" at bounding box center [228, 312] width 361 height 21
click at [139, 344] on input "text" at bounding box center [229, 347] width 387 height 21
type input "[GEOGRAPHIC_DATA]"
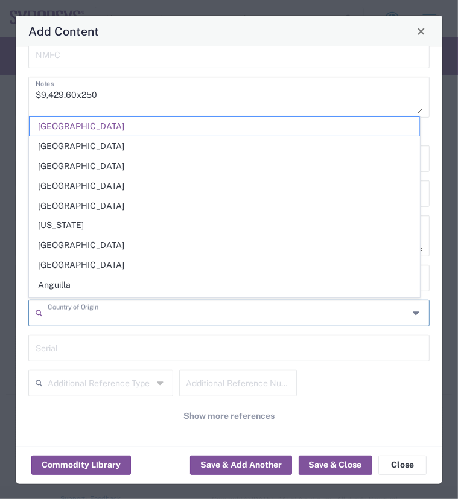
drag, startPoint x: 83, startPoint y: 316, endPoint x: -2, endPoint y: 323, distance: 85.9
click at [0, 323] on html "Shipment request Shipment tracking Employee non-product shipment request My shi…" at bounding box center [229, 249] width 458 height 499
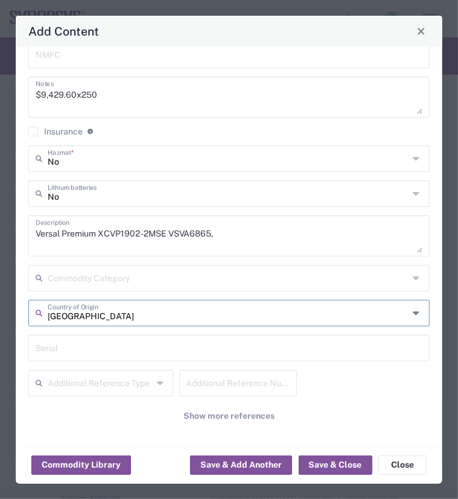
drag, startPoint x: 70, startPoint y: 314, endPoint x: 39, endPoint y: 315, distance: 30.8
click at [39, 315] on div "Taiwan Country of Origin" at bounding box center [228, 313] width 401 height 27
type input "n"
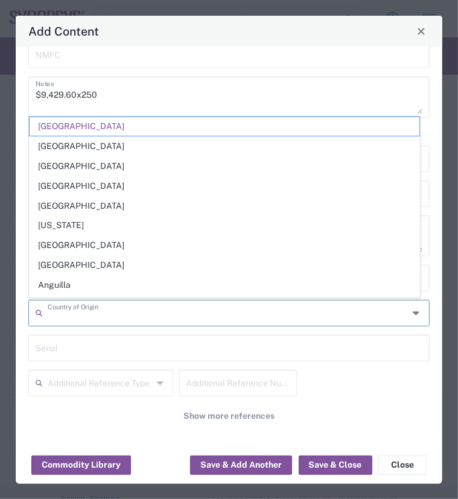
click at [98, 344] on input "text" at bounding box center [229, 347] width 387 height 21
type input "[GEOGRAPHIC_DATA]"
drag, startPoint x: 80, startPoint y: 314, endPoint x: 39, endPoint y: 320, distance: 41.5
click at [39, 320] on div "Country of Origin" at bounding box center [228, 313] width 401 height 27
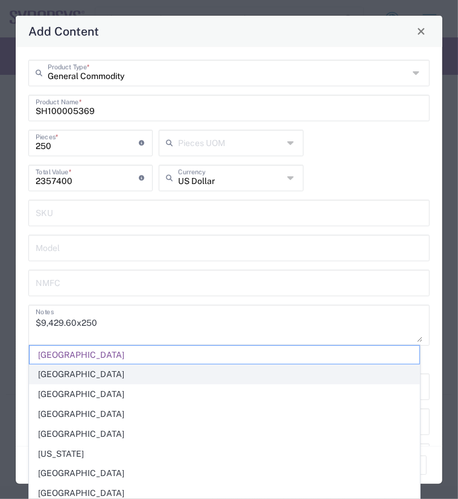
click at [136, 365] on span "[GEOGRAPHIC_DATA]" at bounding box center [225, 374] width 390 height 19
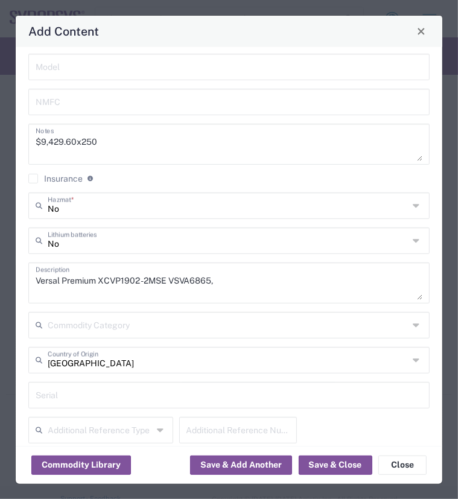
scroll to position [228, 0]
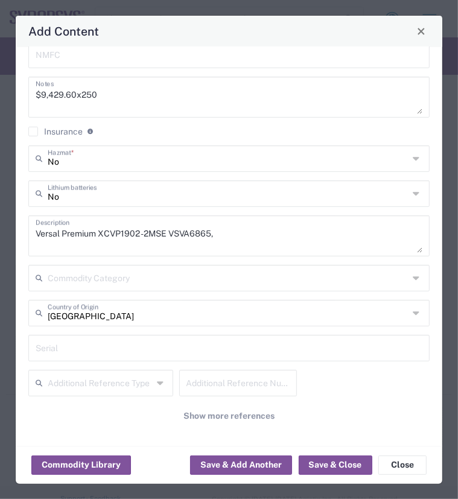
click at [131, 317] on input "[GEOGRAPHIC_DATA]" at bounding box center [228, 312] width 361 height 21
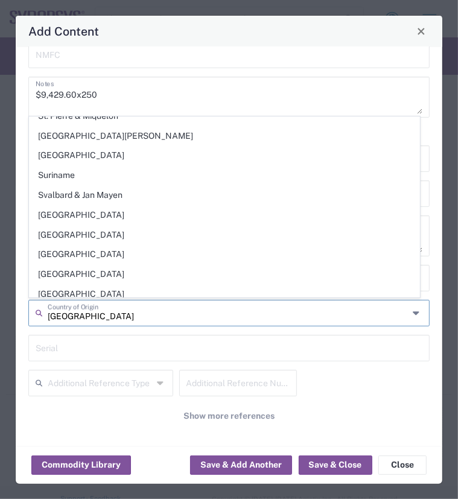
scroll to position [4142, 0]
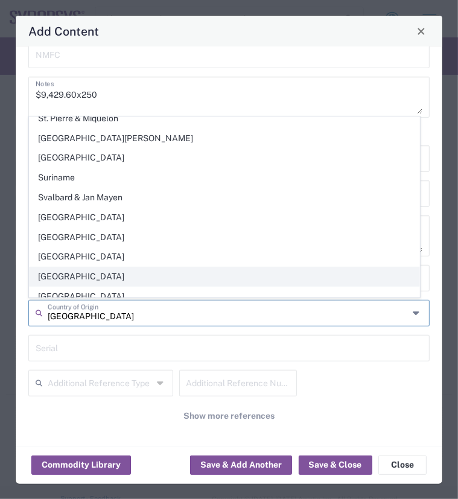
click at [80, 267] on span "[GEOGRAPHIC_DATA]" at bounding box center [225, 276] width 390 height 19
type input "[GEOGRAPHIC_DATA]"
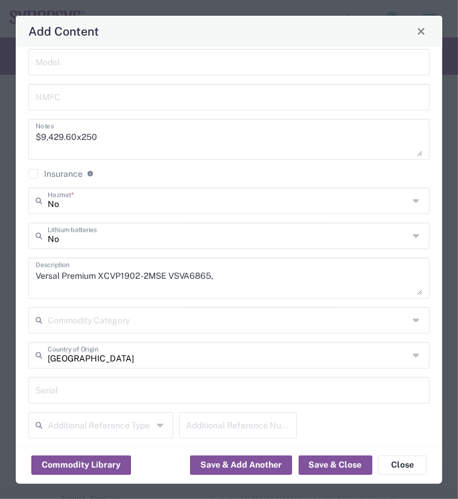
scroll to position [228, 0]
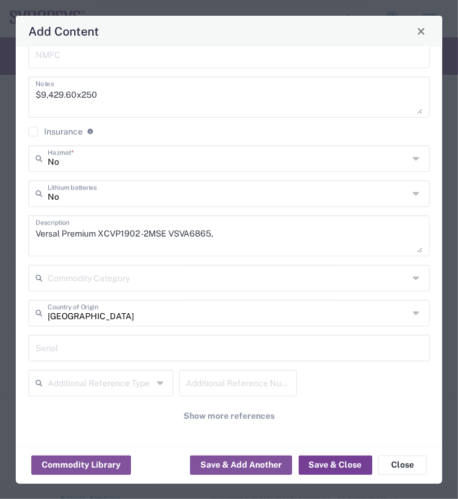
click at [343, 465] on button "Save & Close" at bounding box center [336, 464] width 74 height 19
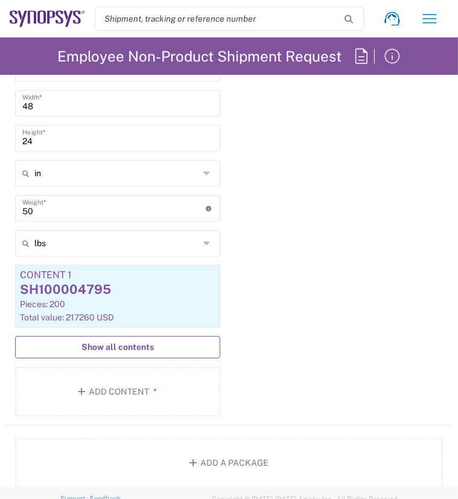
click at [106, 353] on span "Show all contents" at bounding box center [117, 346] width 72 height 11
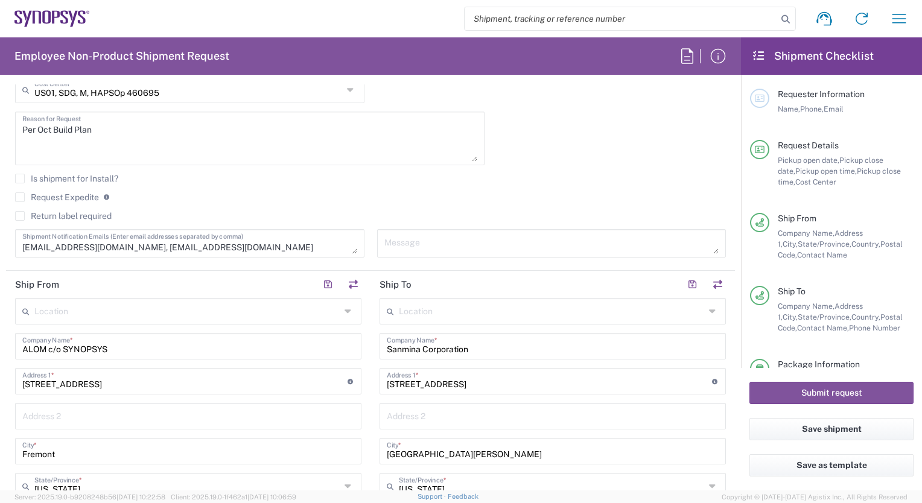
scroll to position [181, 0]
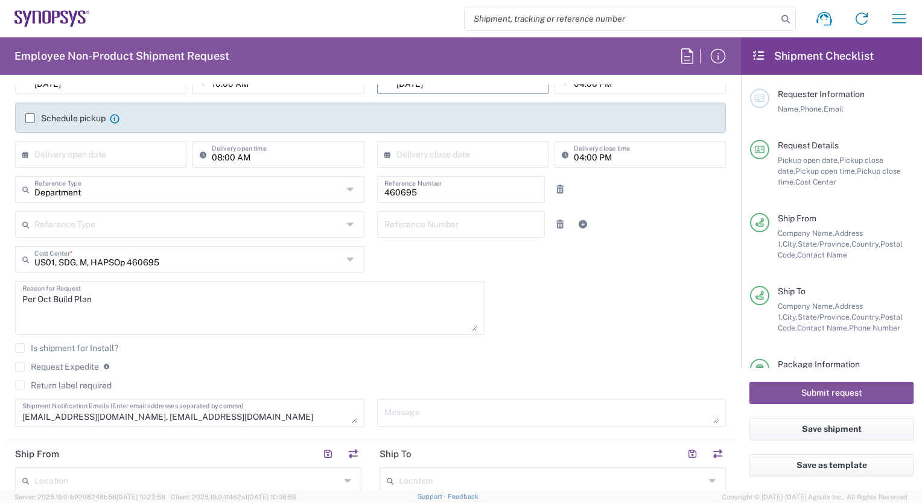
click at [123, 293] on textarea "Per Oct Build Plan" at bounding box center [249, 308] width 455 height 46
click at [24, 299] on textarea "Per Oct Build Plan/TEST" at bounding box center [249, 308] width 455 height 46
type textarea "[PERSON_NAME] Oct Build Plan/TEST"
drag, startPoint x: 133, startPoint y: 300, endPoint x: 127, endPoint y: 300, distance: 6.1
click at [127, 300] on textarea "[PERSON_NAME] Oct Build Plan/TEST" at bounding box center [249, 308] width 455 height 46
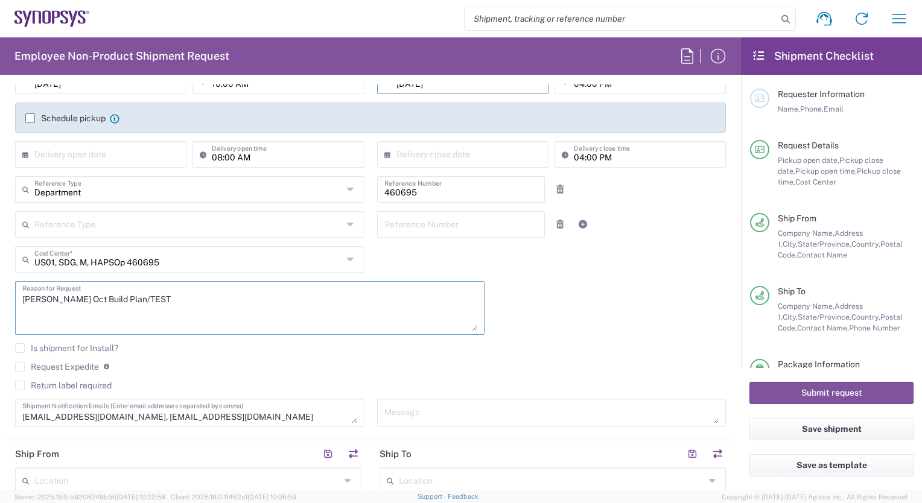
click at [0, 298] on html "Shipment request Shipment tracking Employee non-product shipment request My shi…" at bounding box center [461, 251] width 922 height 503
click at [23, 299] on textarea "TEST WORK INSTRUCTION/NOT REAL SHIPMENT*" at bounding box center [249, 308] width 455 height 46
type textarea "*TEST WORK INSTRUCTION/NOT REAL SHIPMENT*"
click at [457, 393] on button "Submit request" at bounding box center [831, 393] width 164 height 22
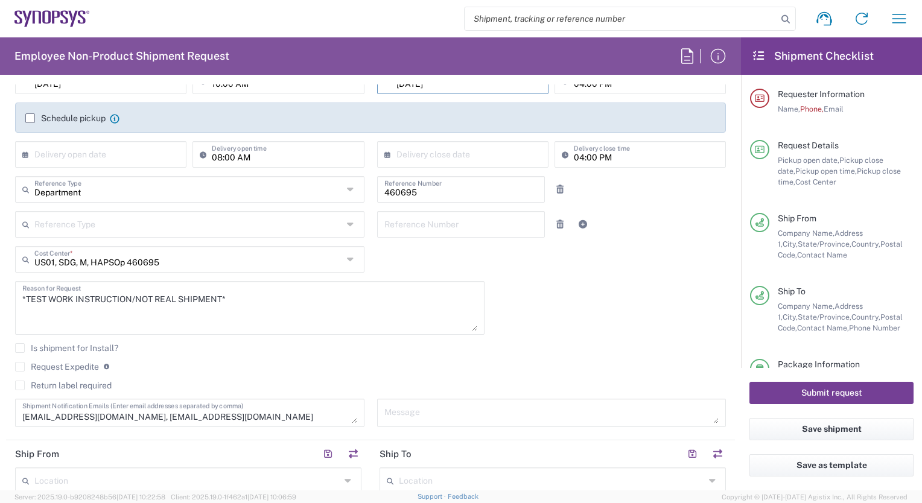
click at [457, 392] on button "Submit request" at bounding box center [831, 393] width 164 height 22
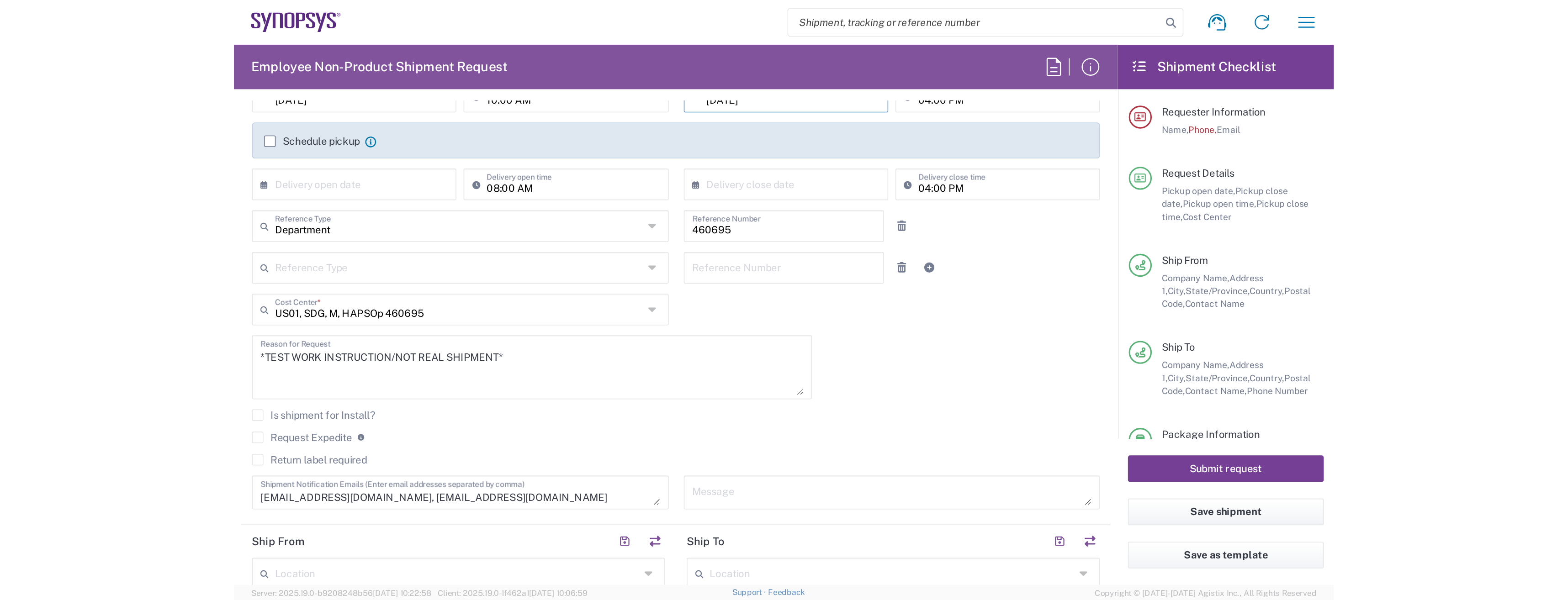
scroll to position [0, 0]
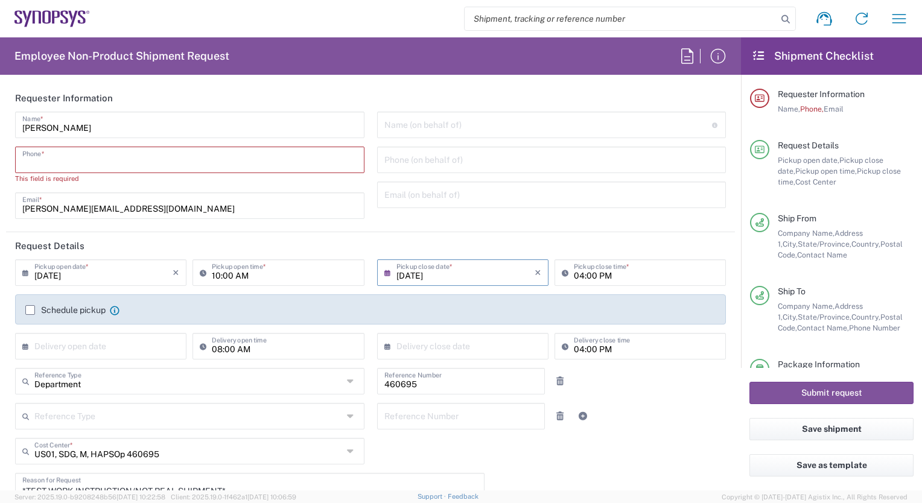
click at [66, 158] on input "tel" at bounding box center [189, 158] width 335 height 21
type input "5104914353"
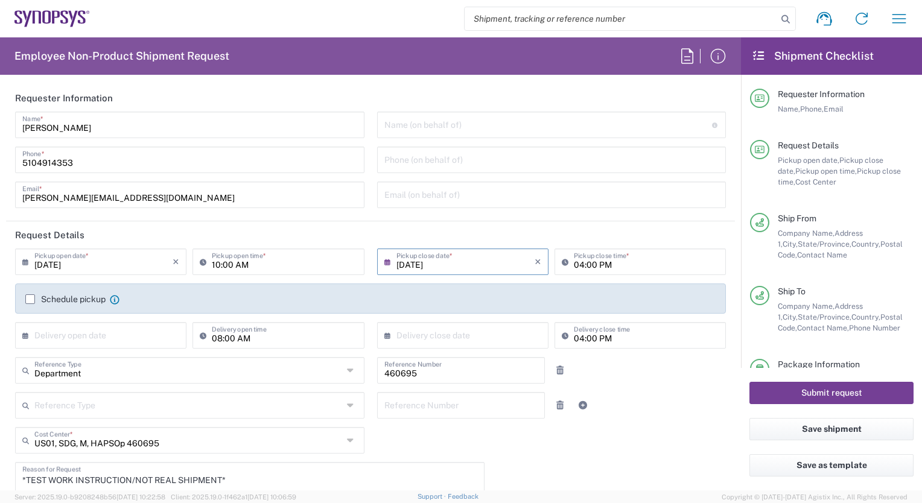
click at [457, 396] on button "Submit request" at bounding box center [831, 393] width 164 height 22
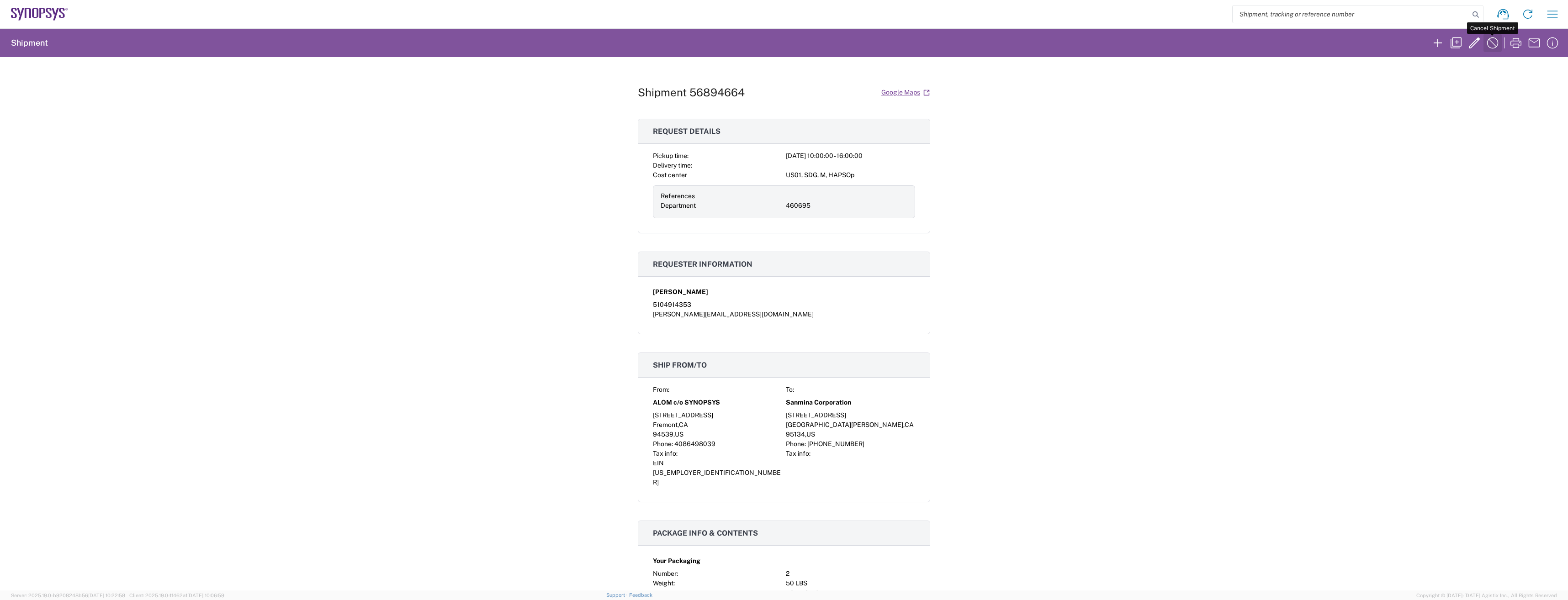
click at [346, 47] on icon "button" at bounding box center [1492, 42] width 14 height 14
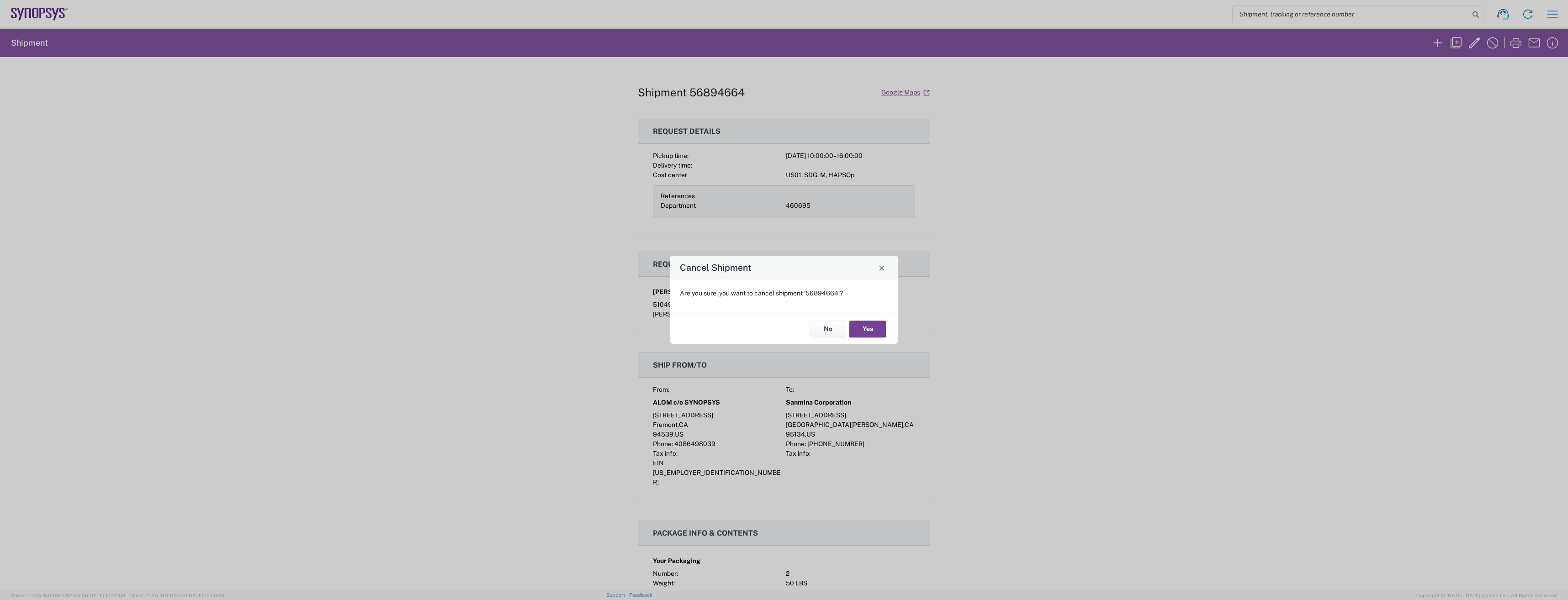
click at [346, 327] on button "Yes" at bounding box center [867, 329] width 36 height 17
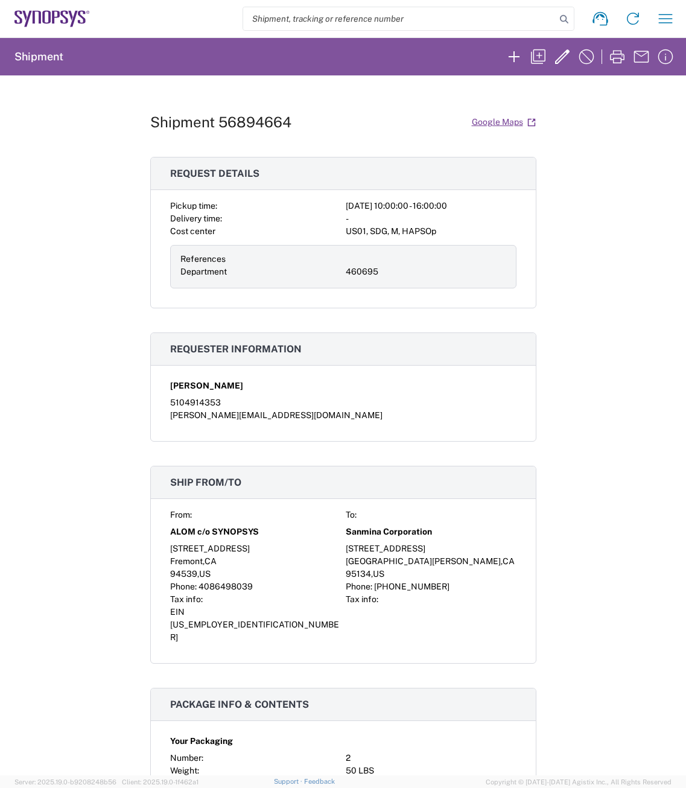
click at [44, 22] on icon at bounding box center [46, 17] width 8 height 13
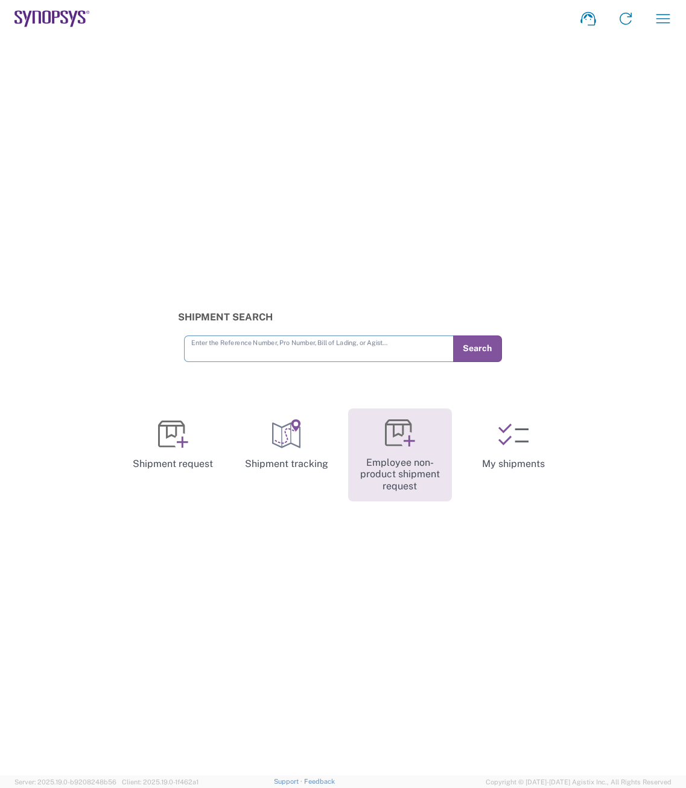
click at [380, 442] on link "Employee non-product shipment request" at bounding box center [400, 454] width 104 height 93
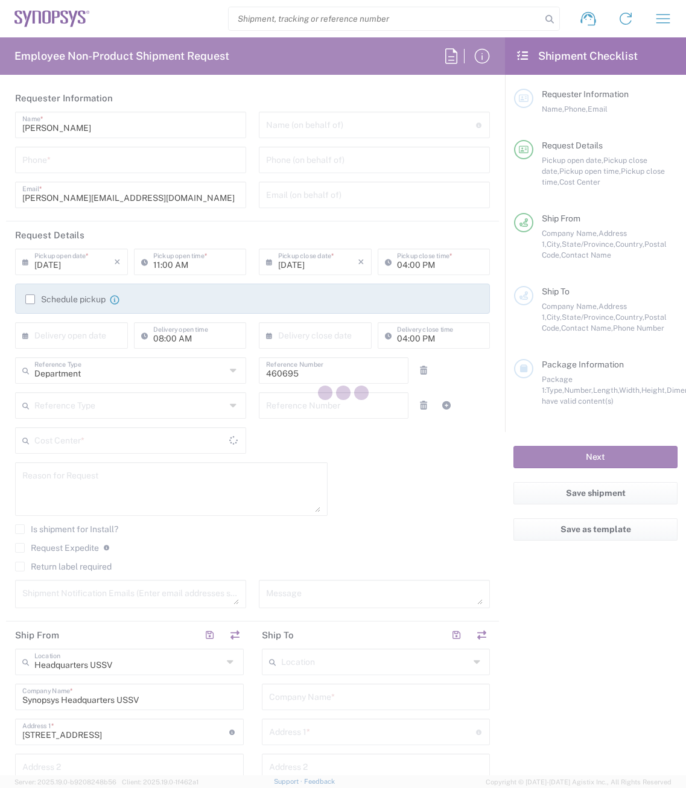
type input "[US_STATE]"
type input "US01, SDG, M, HAPSOp 460695"
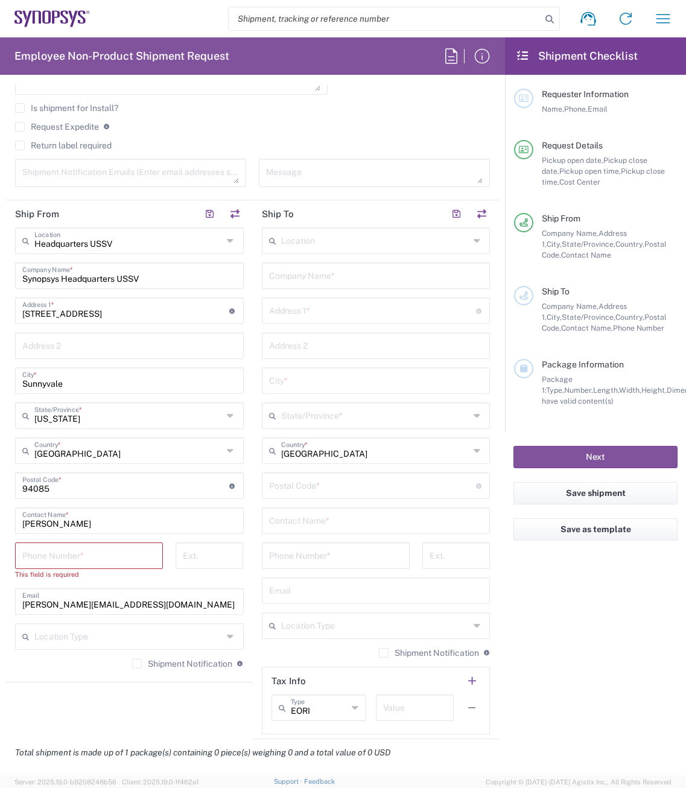
scroll to position [362, 0]
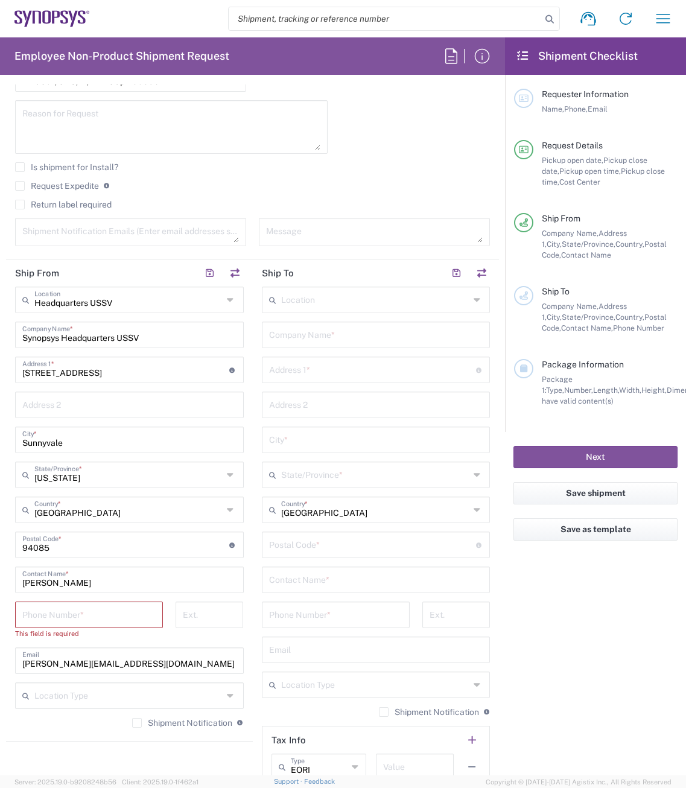
click at [83, 498] on input "tel" at bounding box center [88, 613] width 133 height 21
type input "5104914353"
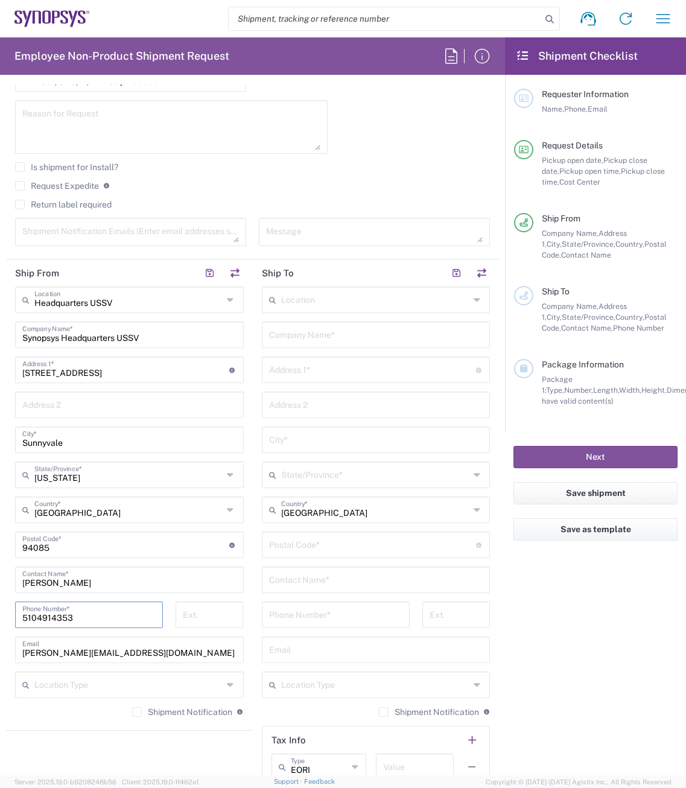
click at [148, 498] on input "text" at bounding box center [128, 683] width 188 height 21
click at [152, 498] on div "Headquarters USSV Location Headquarters [GEOGRAPHIC_DATA] Agrate Brianza IT01 […" at bounding box center [129, 505] width 229 height 439
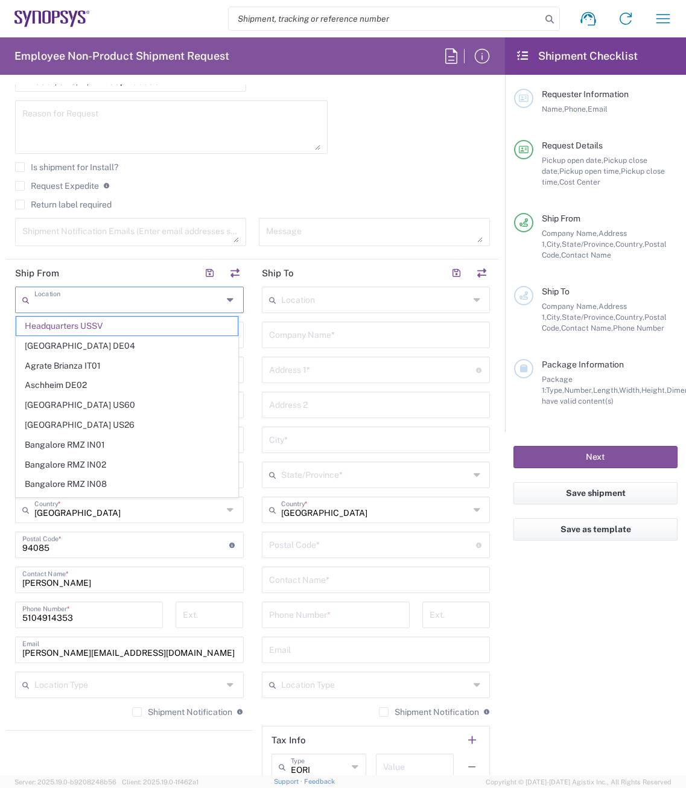
drag, startPoint x: 131, startPoint y: 301, endPoint x: 59, endPoint y: 303, distance: 72.4
click at [59, 303] on input "text" at bounding box center [128, 298] width 188 height 21
click at [82, 309] on input "text" at bounding box center [128, 298] width 188 height 21
click at [130, 271] on header "Ship From" at bounding box center [129, 272] width 247 height 27
type input "Headquarters USSV"
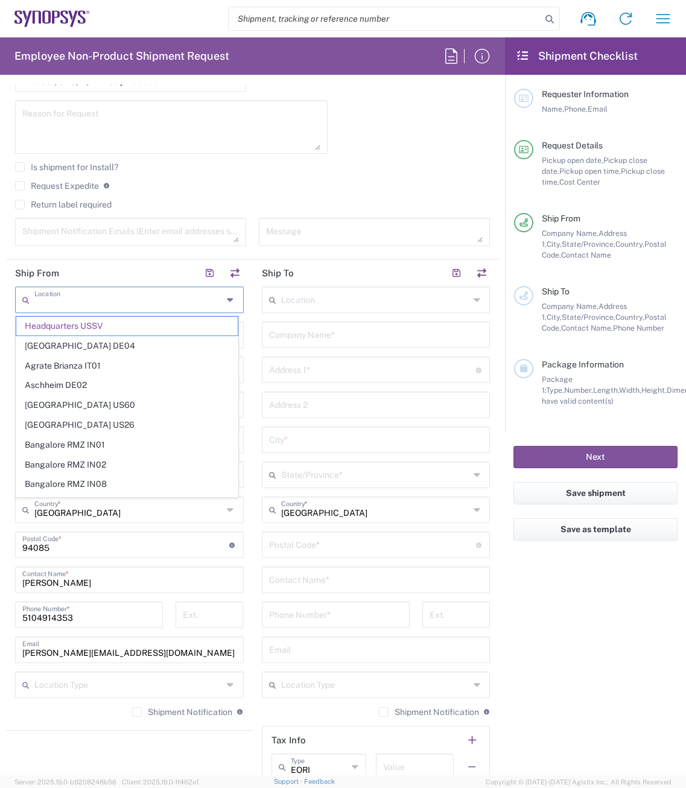
drag, startPoint x: 35, startPoint y: 303, endPoint x: 105, endPoint y: 310, distance: 70.3
click at [105, 310] on div "Location" at bounding box center [129, 299] width 229 height 27
click at [115, 276] on header "Ship From" at bounding box center [129, 272] width 247 height 27
type input "Headquarters USSV"
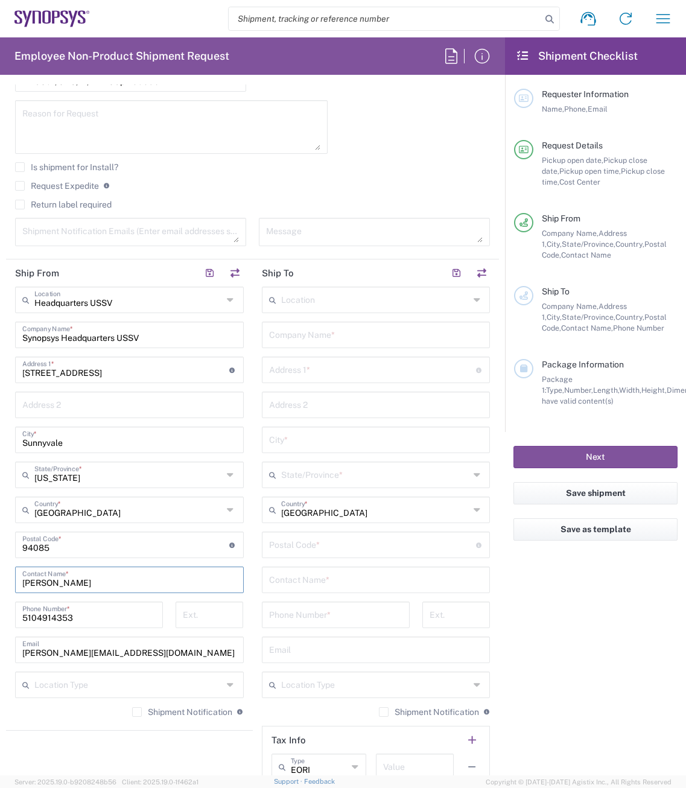
drag, startPoint x: 81, startPoint y: 578, endPoint x: 8, endPoint y: 575, distance: 72.5
click at [8, 498] on main "Headquarters USSV Location Headquarters [GEOGRAPHIC_DATA] Agrate Brianza IT01 […" at bounding box center [129, 505] width 247 height 439
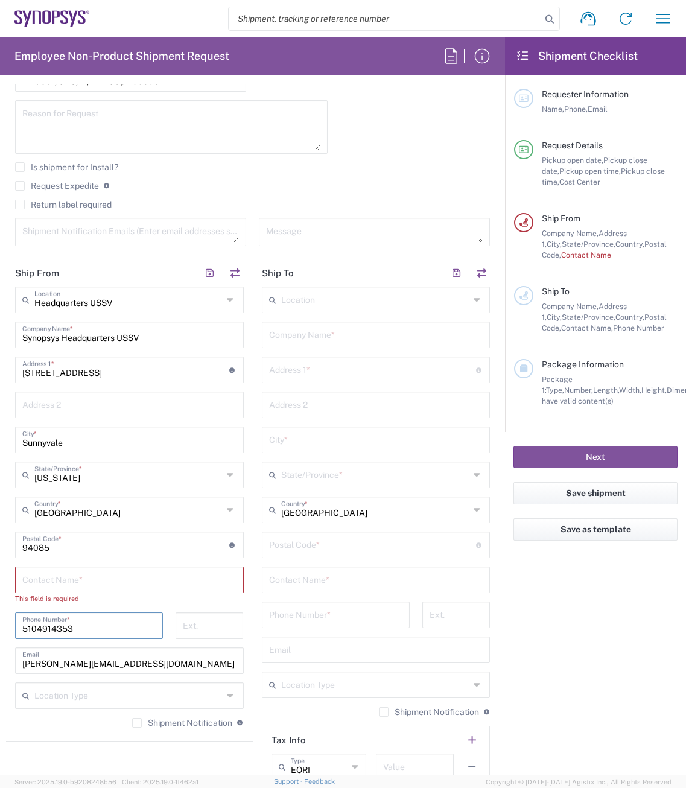
drag, startPoint x: 89, startPoint y: 629, endPoint x: 5, endPoint y: 630, distance: 83.8
click at [5, 498] on form "Requester Information [PERSON_NAME] Name * Phone * [PERSON_NAME][EMAIL_ADDRESS]…" at bounding box center [252, 429] width 505 height 691
click at [297, 347] on div "Company Name *" at bounding box center [376, 334] width 229 height 27
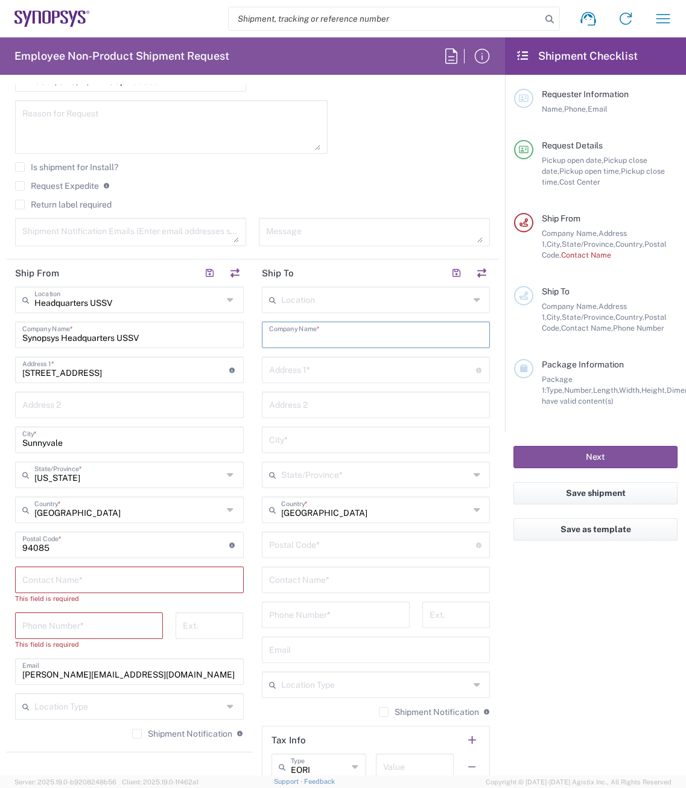
click at [298, 341] on input "text" at bounding box center [376, 333] width 214 height 21
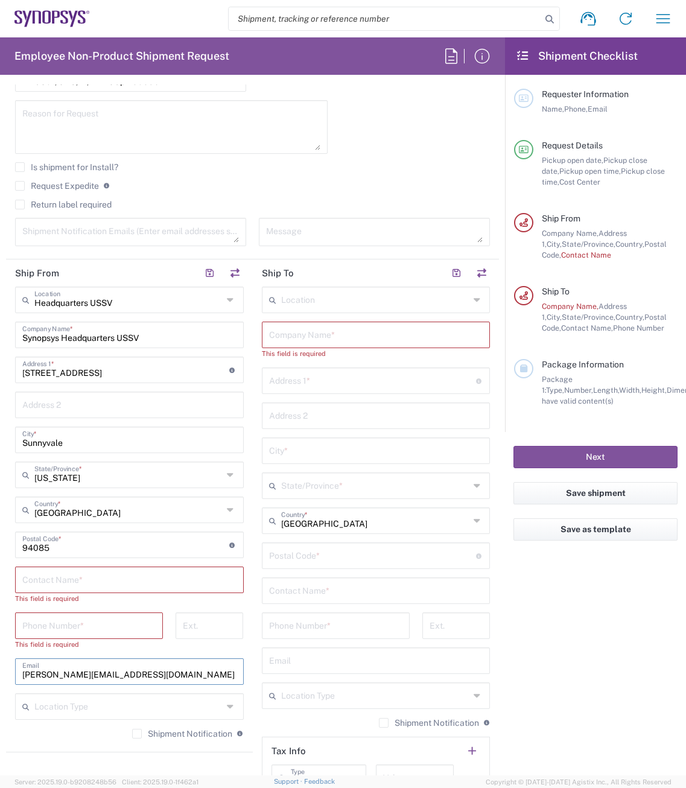
drag, startPoint x: 118, startPoint y: 675, endPoint x: -3, endPoint y: 657, distance: 122.5
click at [0, 498] on html "Shipment request Shipment tracking Employee non-product shipment request My shi…" at bounding box center [343, 394] width 686 height 788
click at [189, 498] on div "Ext." at bounding box center [210, 625] width 68 height 27
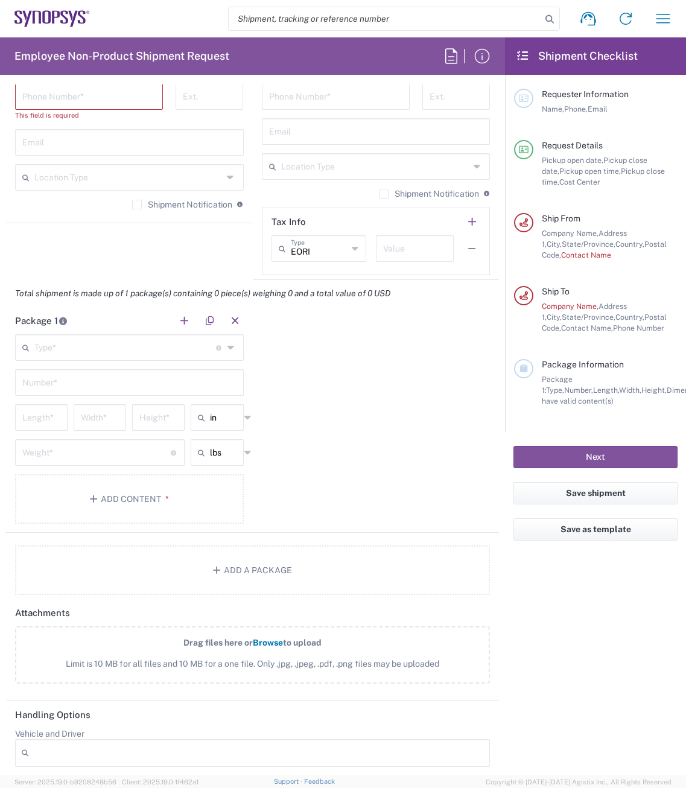
scroll to position [965, 0]
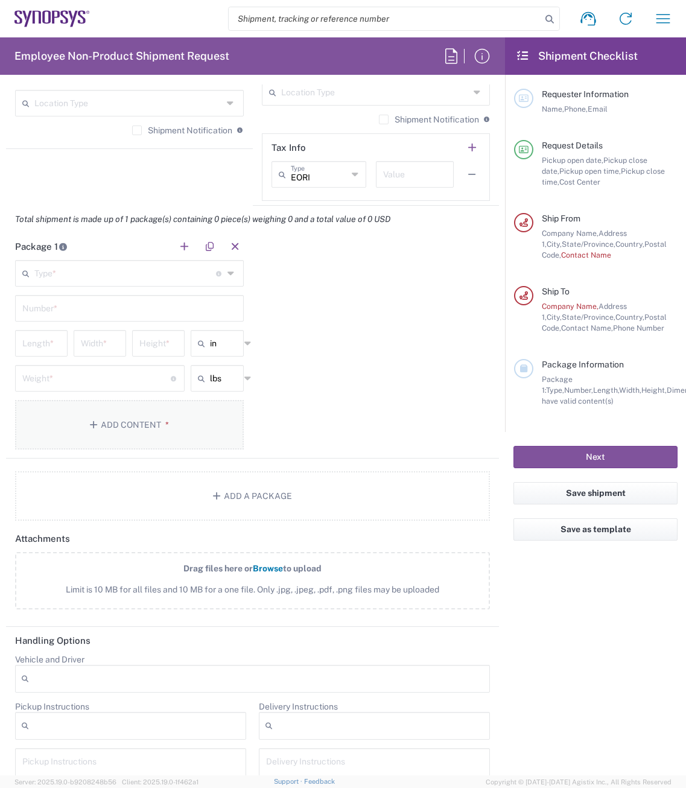
click at [133, 430] on button "Add Content *" at bounding box center [129, 424] width 229 height 49
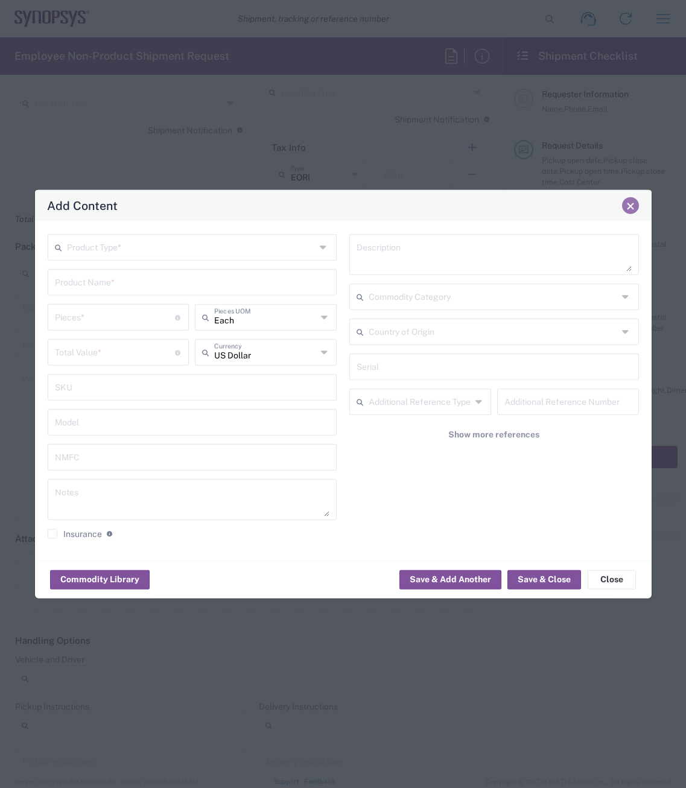
click at [457, 208] on button "Close" at bounding box center [630, 205] width 17 height 17
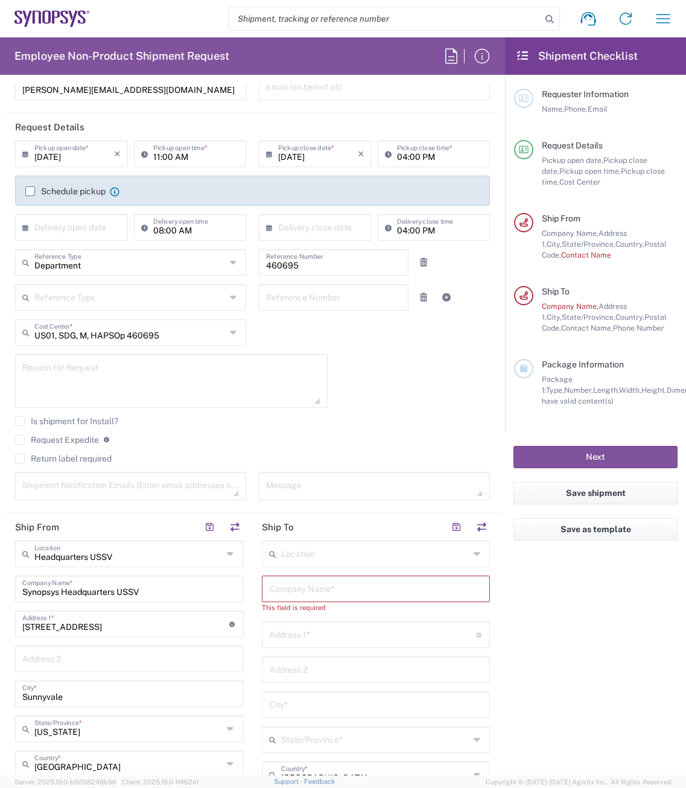
scroll to position [0, 0]
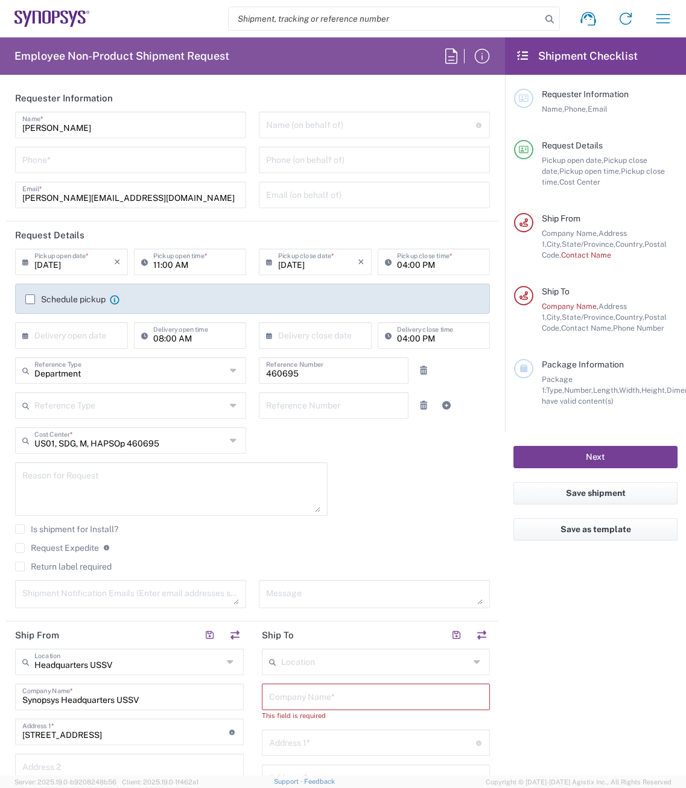
click at [457, 457] on button "Next" at bounding box center [595, 457] width 164 height 22
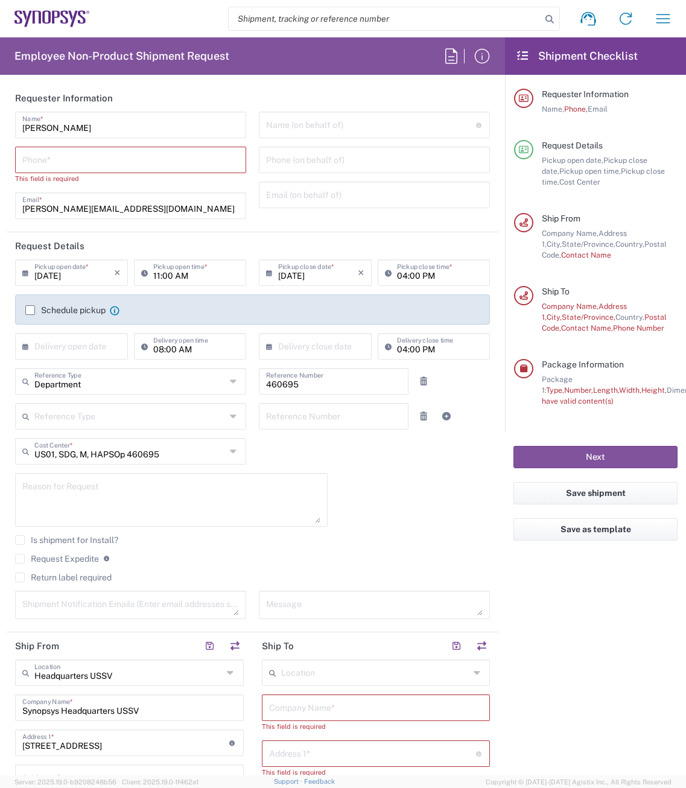
click at [60, 165] on input "tel" at bounding box center [130, 158] width 217 height 21
type input "5104914353"
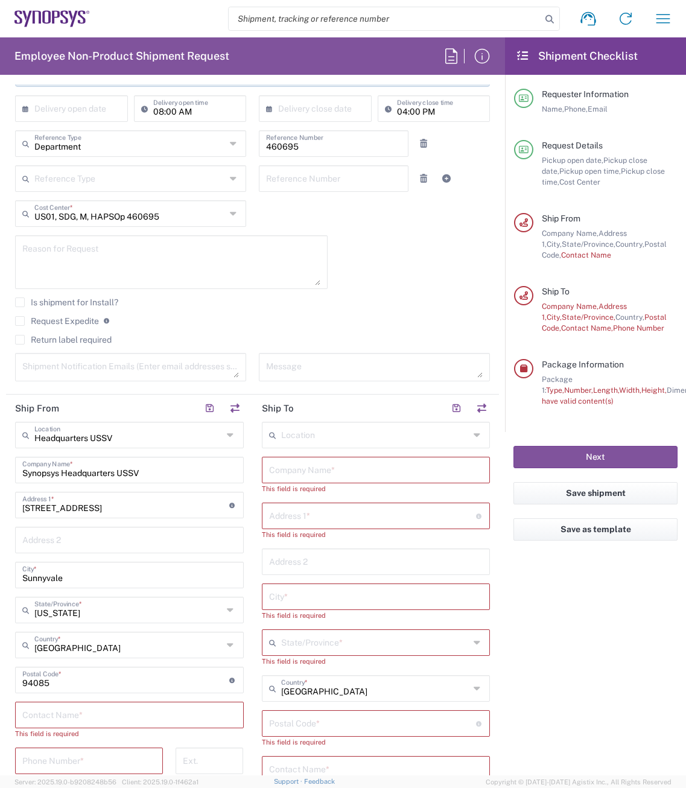
scroll to position [302, 0]
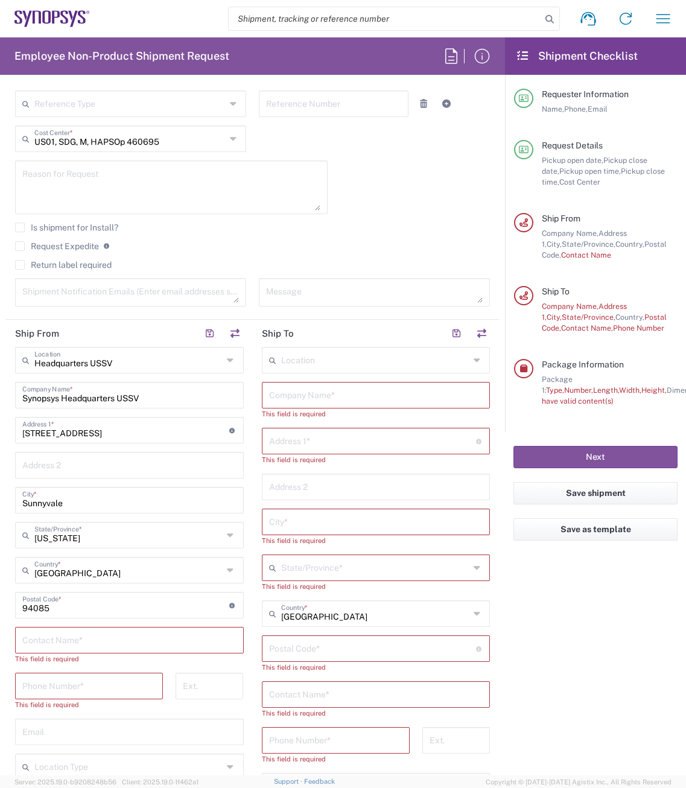
click at [280, 394] on input "text" at bounding box center [376, 394] width 214 height 21
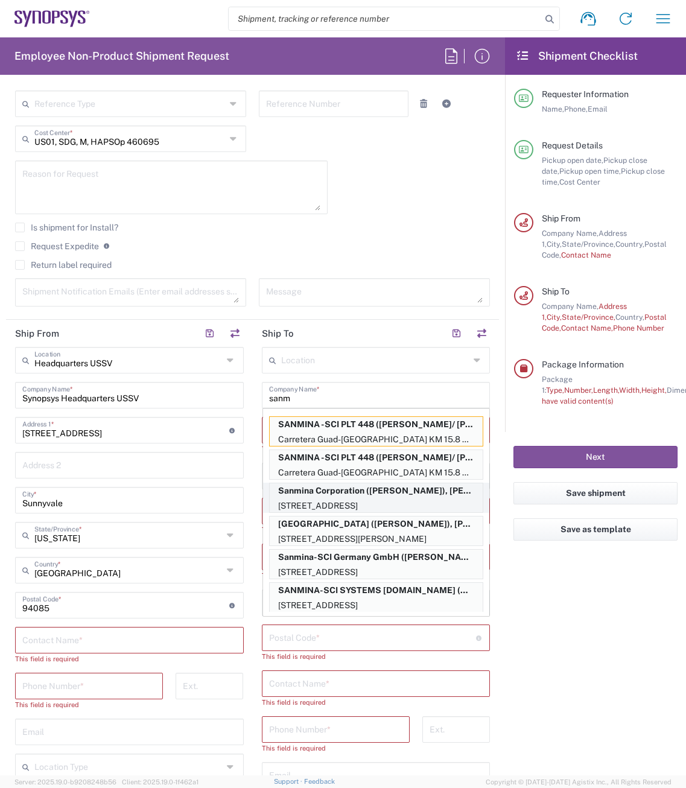
click at [346, 496] on p "Sanmina Corporation ([PERSON_NAME]), [PERSON_NAME][EMAIL_ADDRESS][DOMAIN_NAME]" at bounding box center [376, 490] width 213 height 15
type input "Sanmina Corporation"
type input "60 E. Plumeria"
type input "san [PERSON_NAME]"
type input "[US_STATE]"
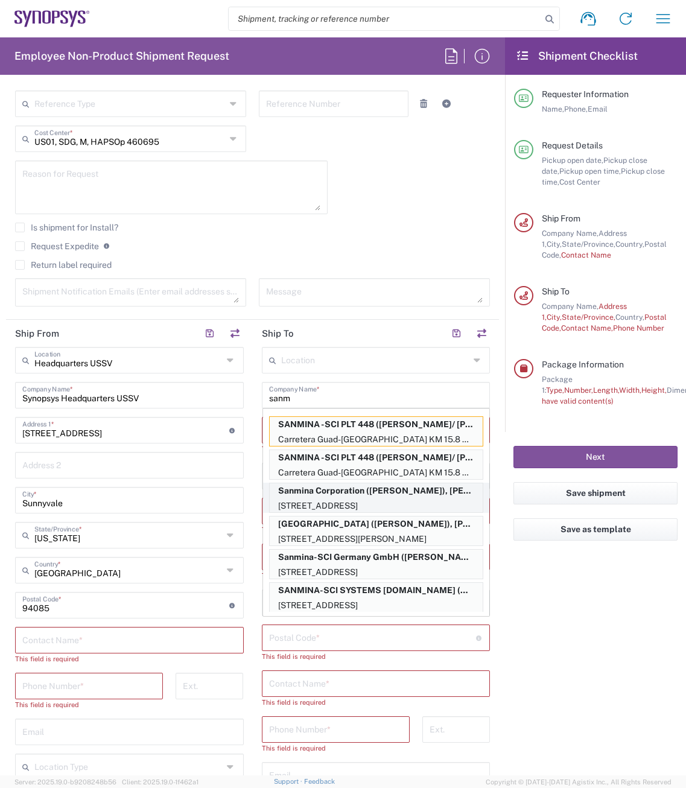
type input "95134"
type input "[PERSON_NAME]"
type input "9169908841"
type input "[PERSON_NAME][EMAIL_ADDRESS][DOMAIN_NAME]"
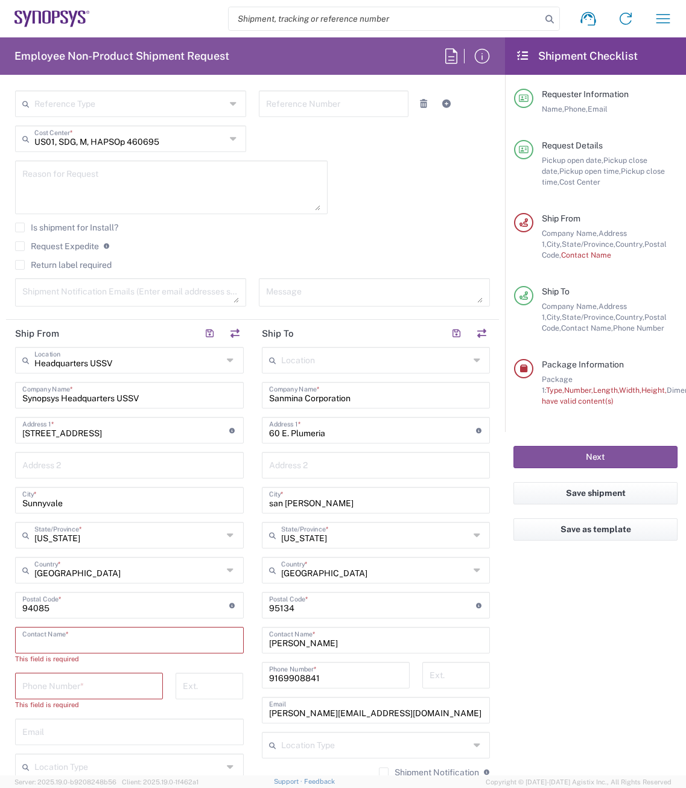
click at [83, 498] on input "text" at bounding box center [129, 638] width 214 height 21
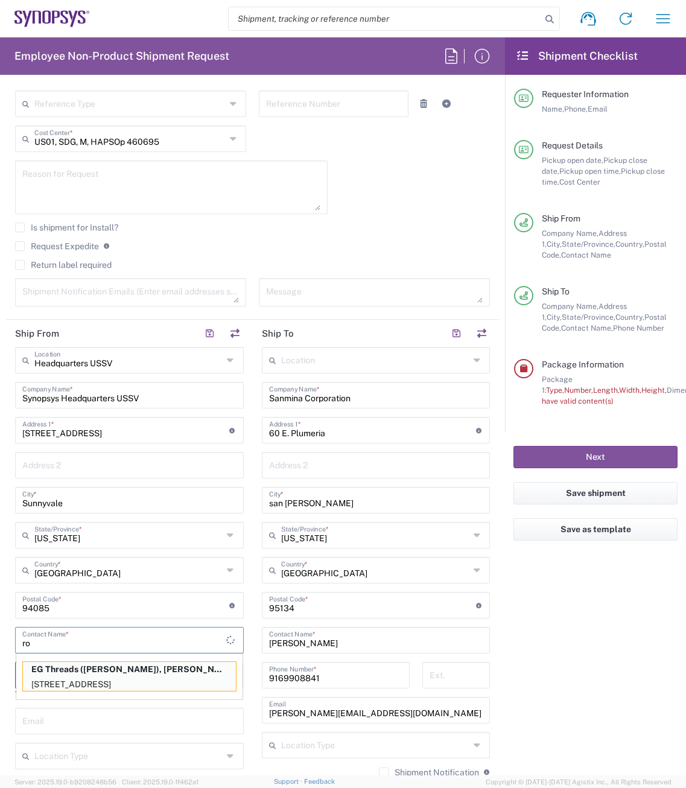
type input "r"
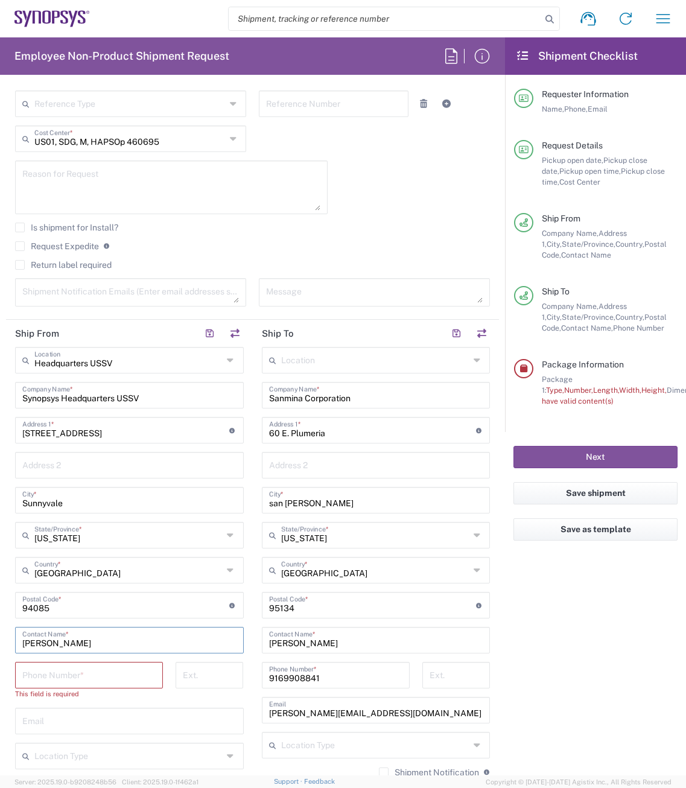
type input "[PERSON_NAME]"
click at [60, 498] on input "tel" at bounding box center [88, 673] width 133 height 21
type input "5104914353"
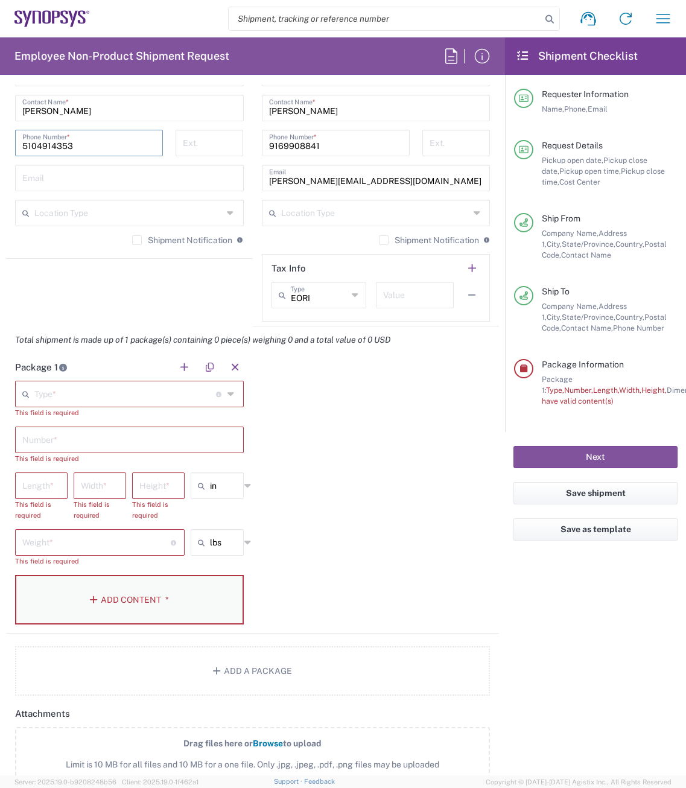
scroll to position [844, 0]
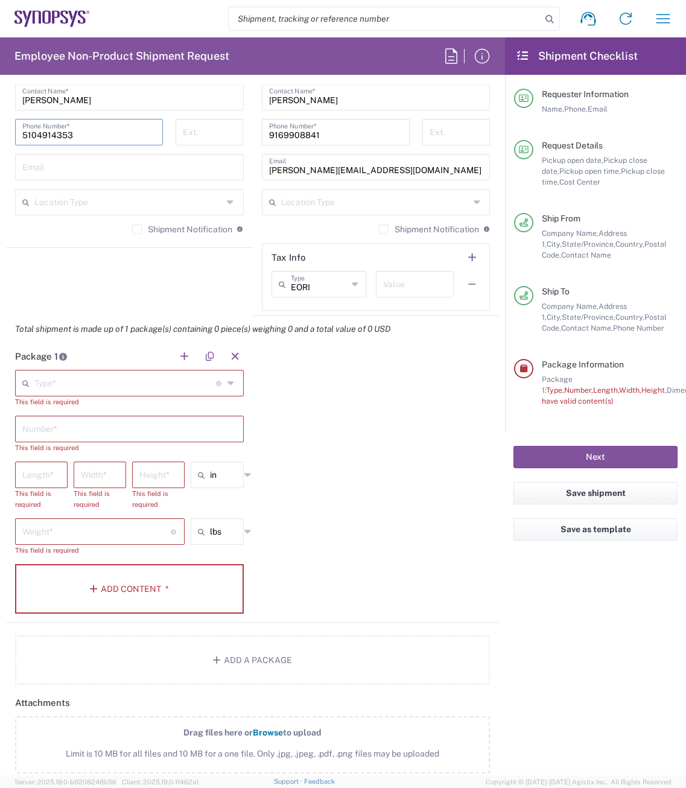
click at [116, 382] on input "text" at bounding box center [125, 382] width 182 height 21
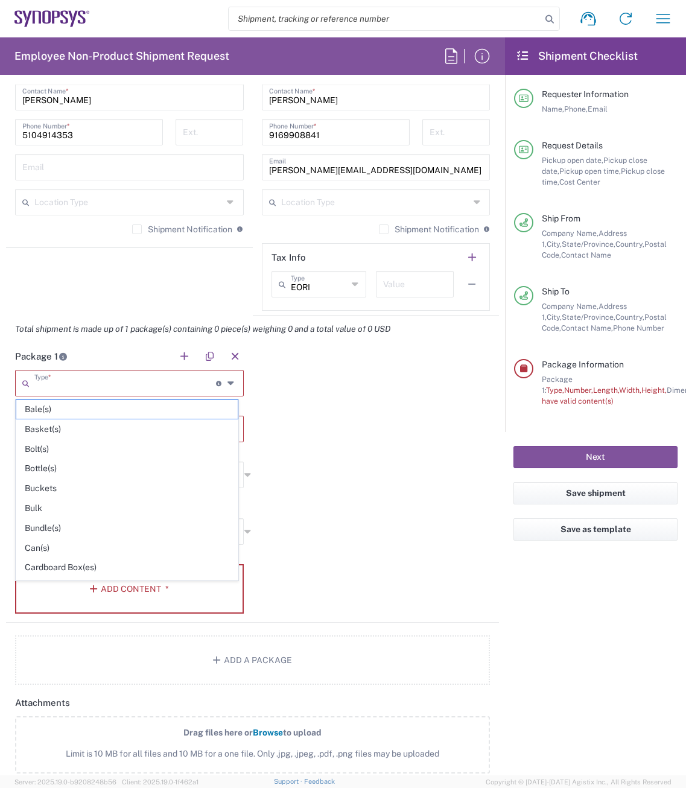
scroll to position [571, 0]
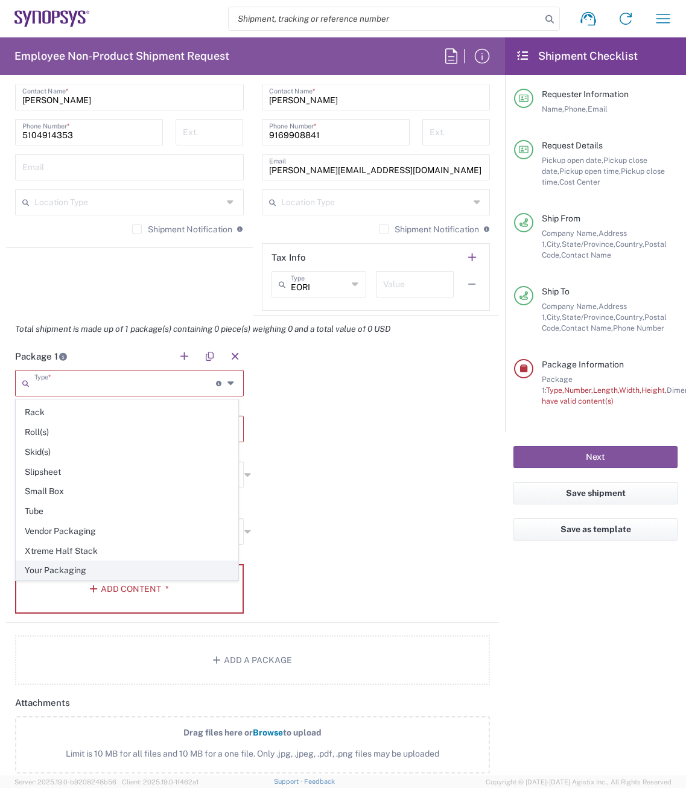
click at [126, 498] on span "Your Packaging" at bounding box center [126, 570] width 221 height 19
type input "Your Packaging"
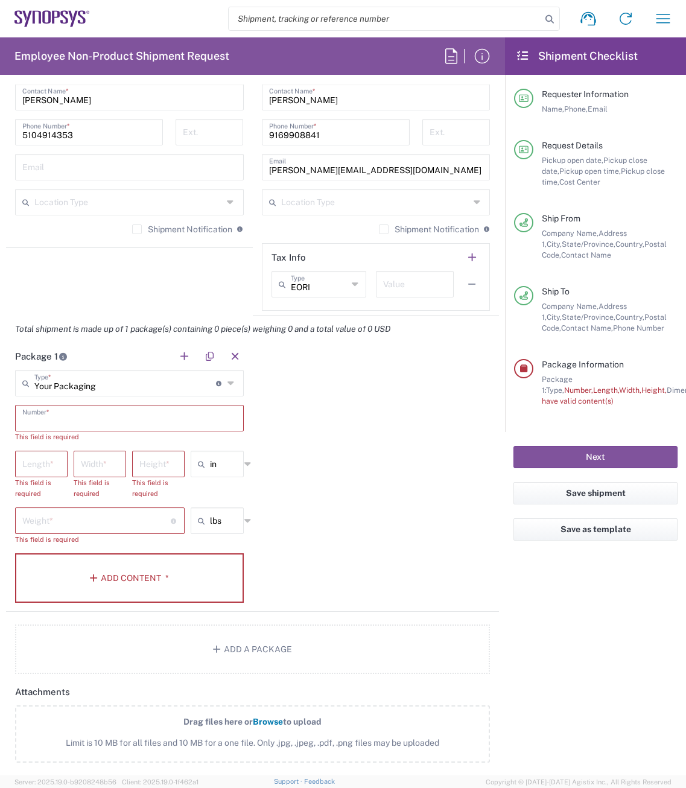
click at [43, 418] on input "text" at bounding box center [129, 417] width 214 height 21
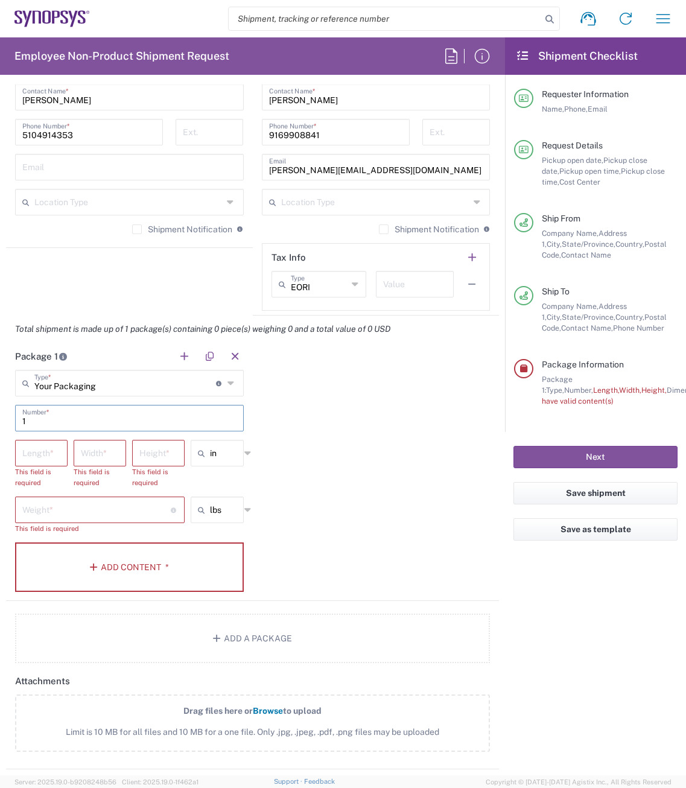
type input "1"
click at [42, 452] on input "number" at bounding box center [41, 451] width 38 height 21
type input "48"
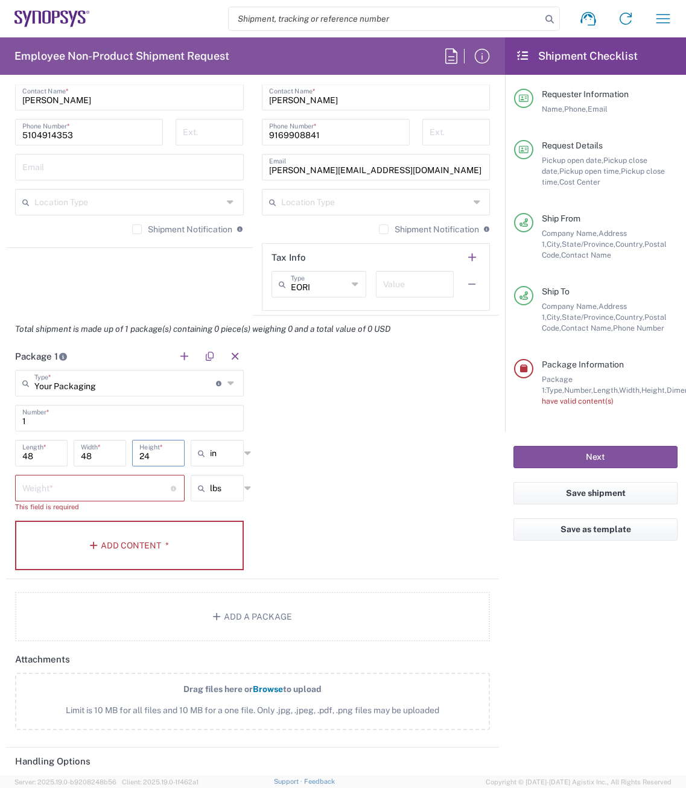
type input "24"
click at [33, 484] on input "number" at bounding box center [96, 486] width 148 height 21
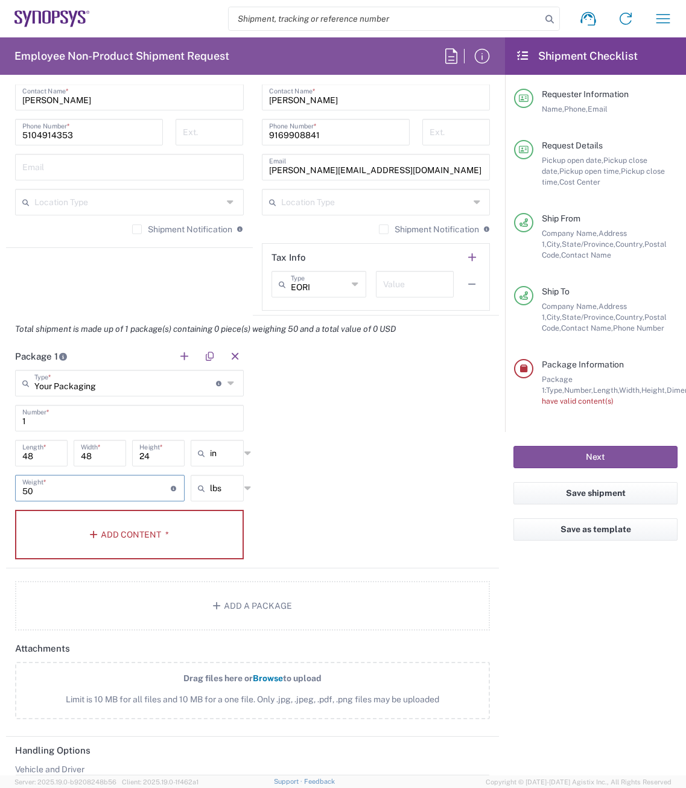
type input "50"
click at [379, 498] on div "Package 1 Your Packaging Type * Material used to package goods Bale(s) Basket(s…" at bounding box center [252, 456] width 493 height 226
click at [185, 498] on button "Add Content *" at bounding box center [129, 534] width 229 height 49
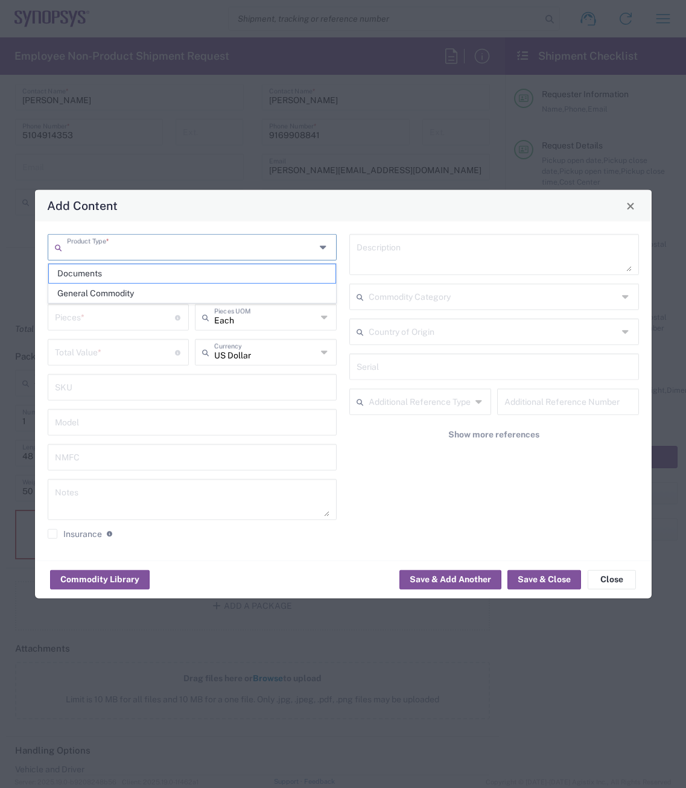
click at [166, 252] on input "text" at bounding box center [191, 246] width 249 height 21
click at [131, 299] on span "General Commodity" at bounding box center [192, 293] width 287 height 19
type input "General Commodity"
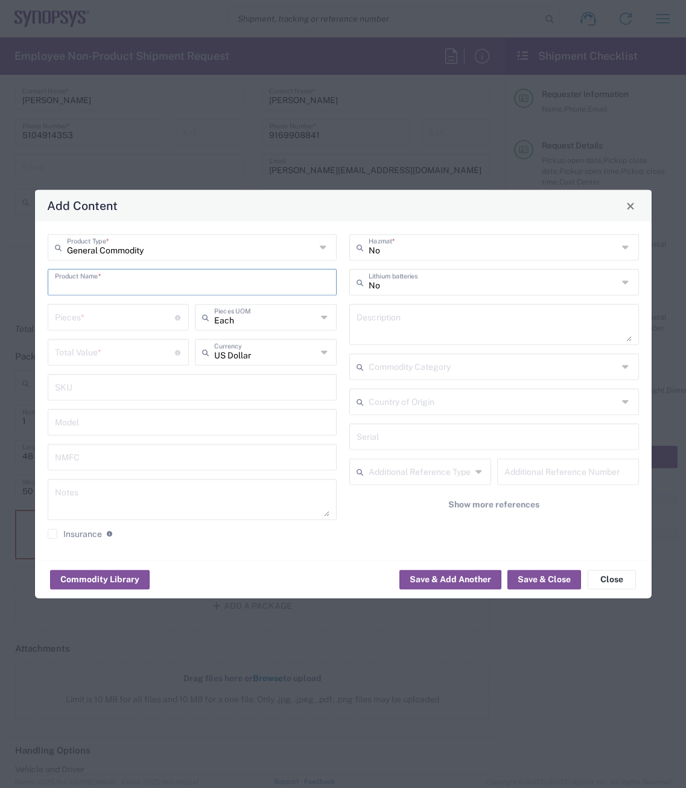
click at [157, 283] on input "text" at bounding box center [192, 281] width 275 height 21
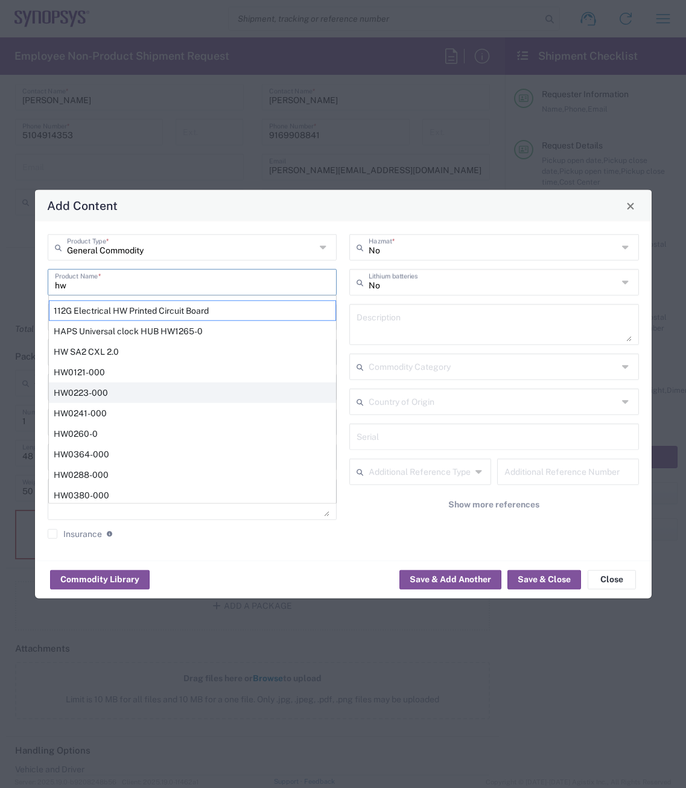
click at [112, 388] on div "HW0223-000" at bounding box center [192, 392] width 287 height 21
type input "HW0223-000"
type textarea "PCIE-8_PDL_MGB HW"
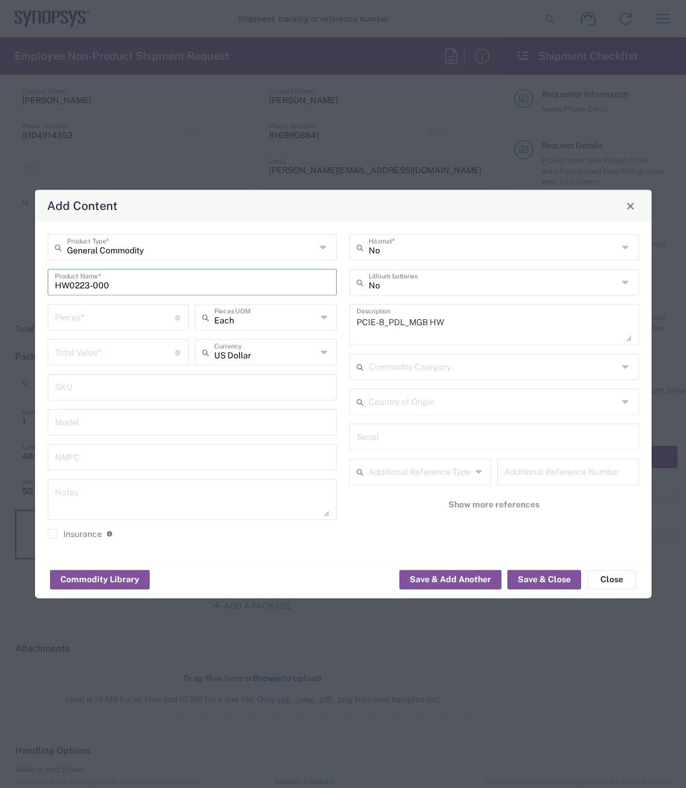
click at [84, 314] on input "number" at bounding box center [115, 316] width 121 height 21
type input "1"
click at [59, 353] on input "number" at bounding box center [115, 351] width 121 height 21
type input "500"
click at [109, 382] on input "text" at bounding box center [192, 386] width 275 height 21
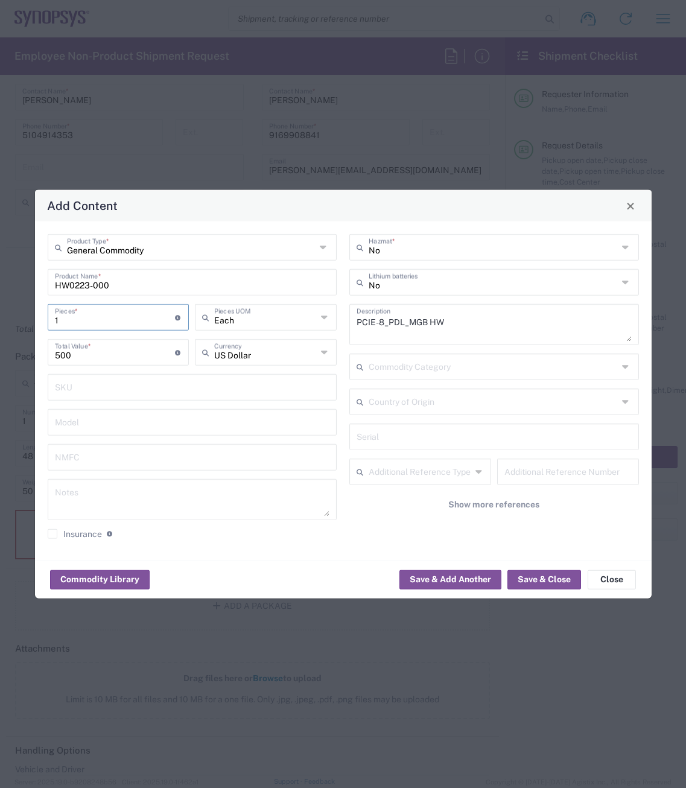
drag, startPoint x: 41, startPoint y: 325, endPoint x: 24, endPoint y: 326, distance: 16.9
click at [24, 326] on div "Add Content General Commodity Product Type * HW0223-000 Product Name * 1 Pieces…" at bounding box center [343, 394] width 686 height 788
type input "2"
type input "1000"
type input "20"
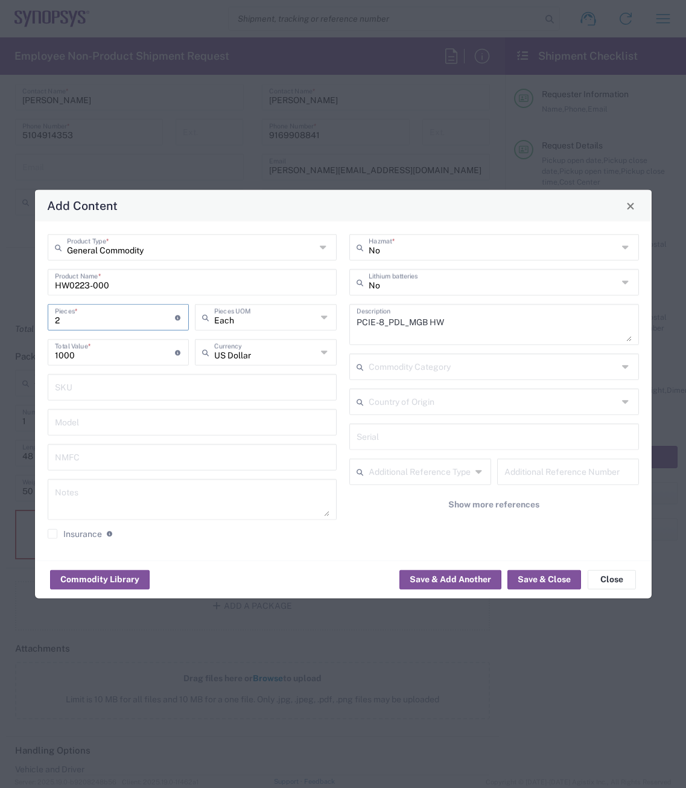
type input "10000"
type input "20"
click at [116, 416] on input "text" at bounding box center [192, 421] width 275 height 21
click at [63, 452] on input "text" at bounding box center [192, 456] width 275 height 21
click at [79, 494] on textarea at bounding box center [192, 499] width 275 height 34
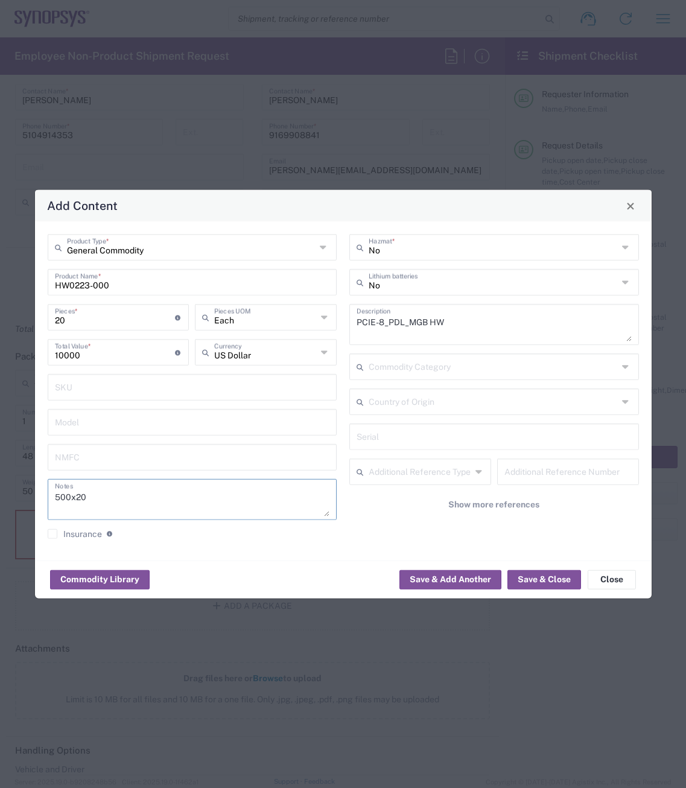
type textarea "500x20"
click at [218, 464] on input "text" at bounding box center [192, 456] width 275 height 21
click at [457, 498] on button "Save & Close" at bounding box center [544, 578] width 74 height 19
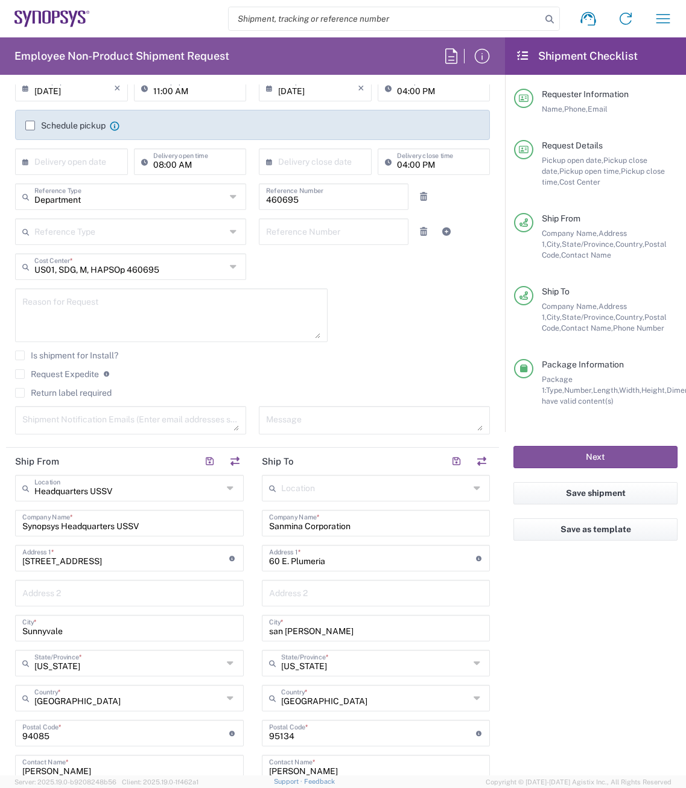
scroll to position [181, 0]
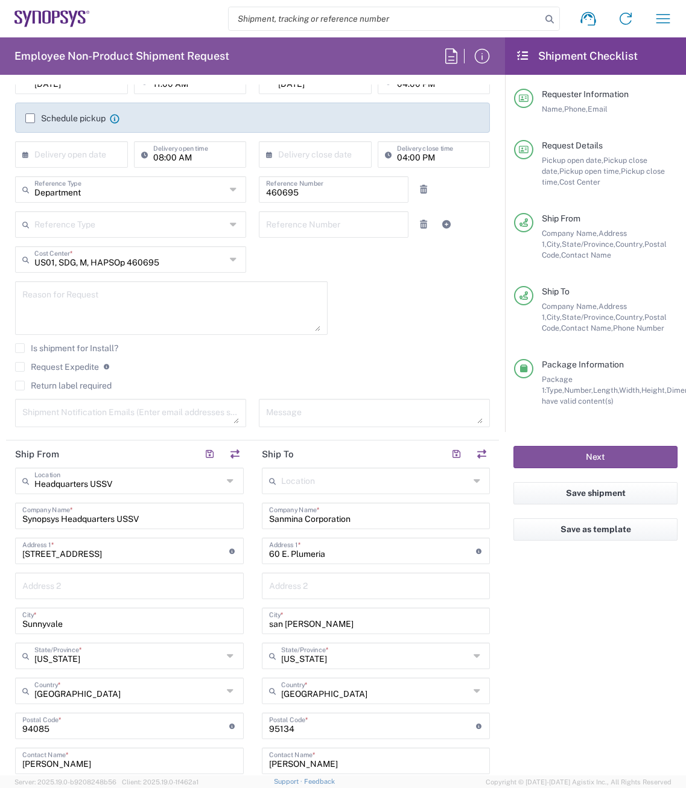
click at [110, 308] on textarea at bounding box center [171, 308] width 298 height 46
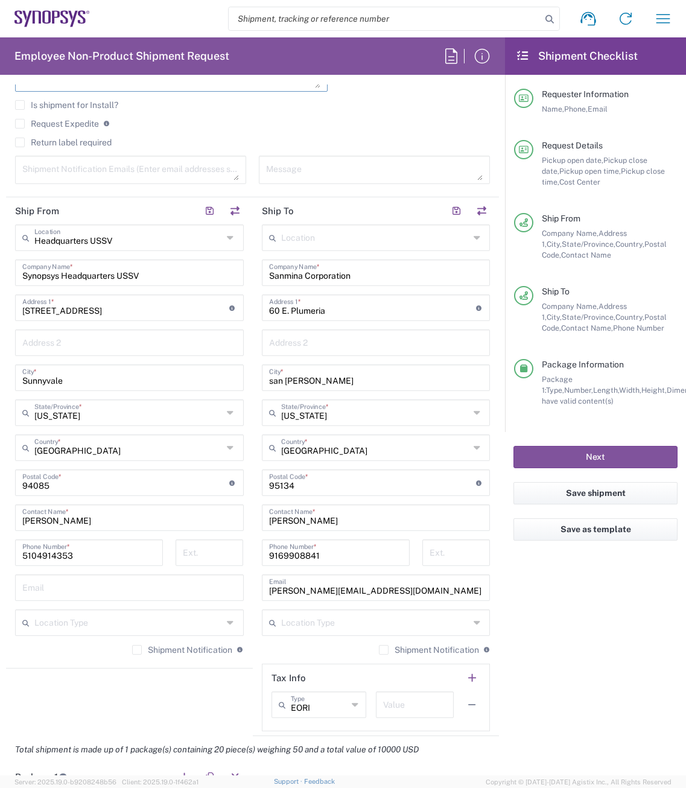
scroll to position [482, 0]
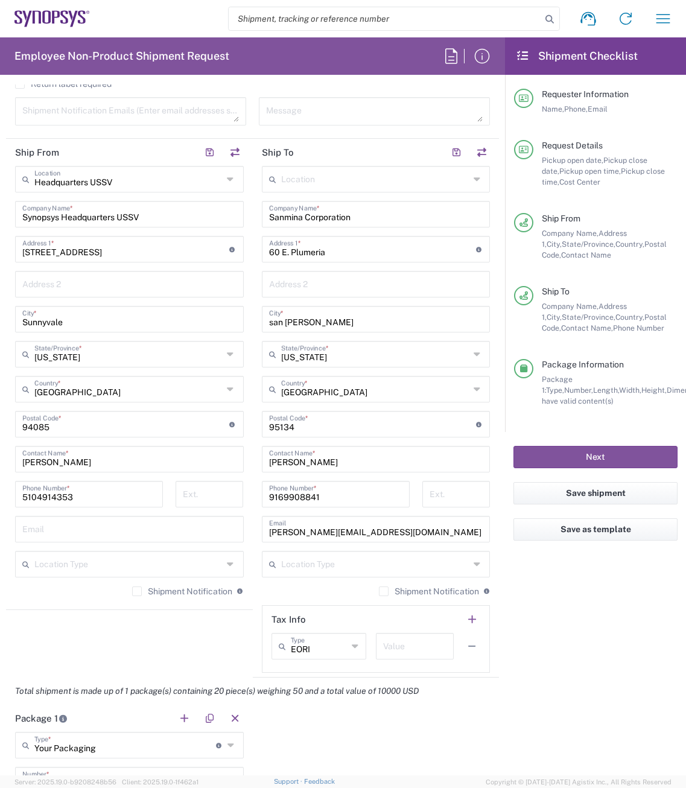
type textarea "order"
click at [138, 498] on label "Shipment Notification" at bounding box center [182, 591] width 100 height 10
click at [137, 498] on input "Shipment Notification" at bounding box center [137, 591] width 0 height 0
click at [379, 498] on label "Shipment Notification" at bounding box center [429, 591] width 100 height 10
click at [384, 498] on input "Shipment Notification" at bounding box center [384, 591] width 0 height 0
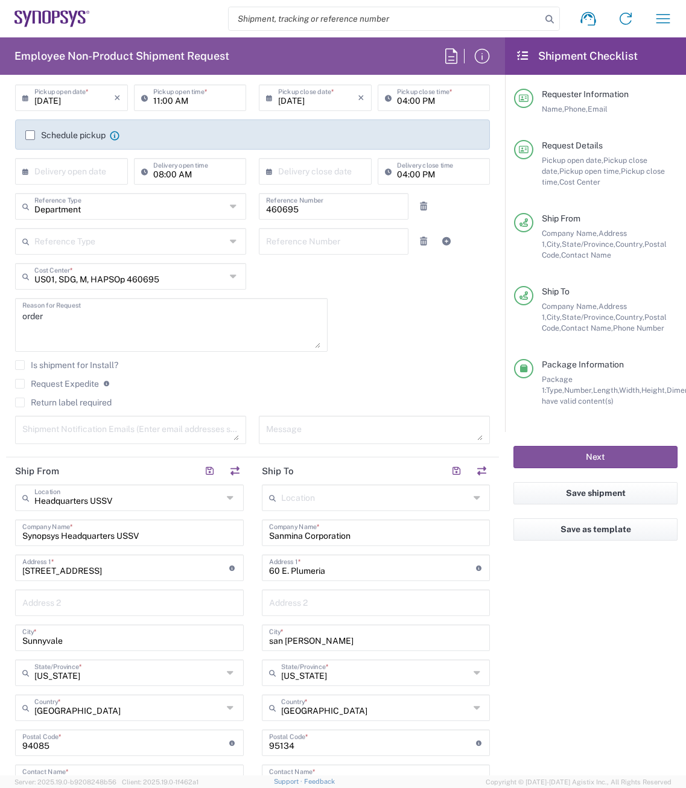
scroll to position [181, 0]
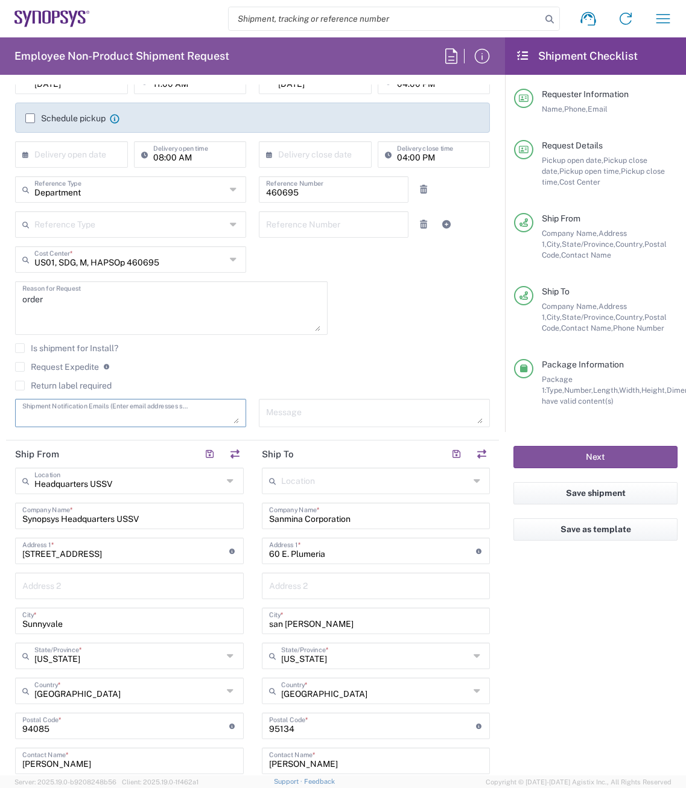
click at [89, 418] on textarea at bounding box center [130, 412] width 217 height 21
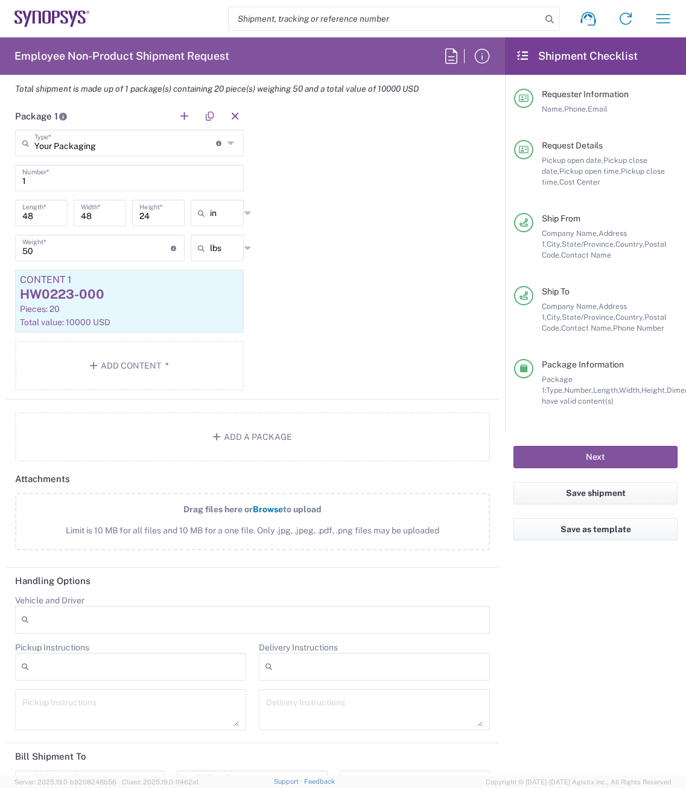
scroll to position [1086, 0]
click at [457, 458] on button "Next" at bounding box center [595, 457] width 164 height 22
